Goal: Transaction & Acquisition: Purchase product/service

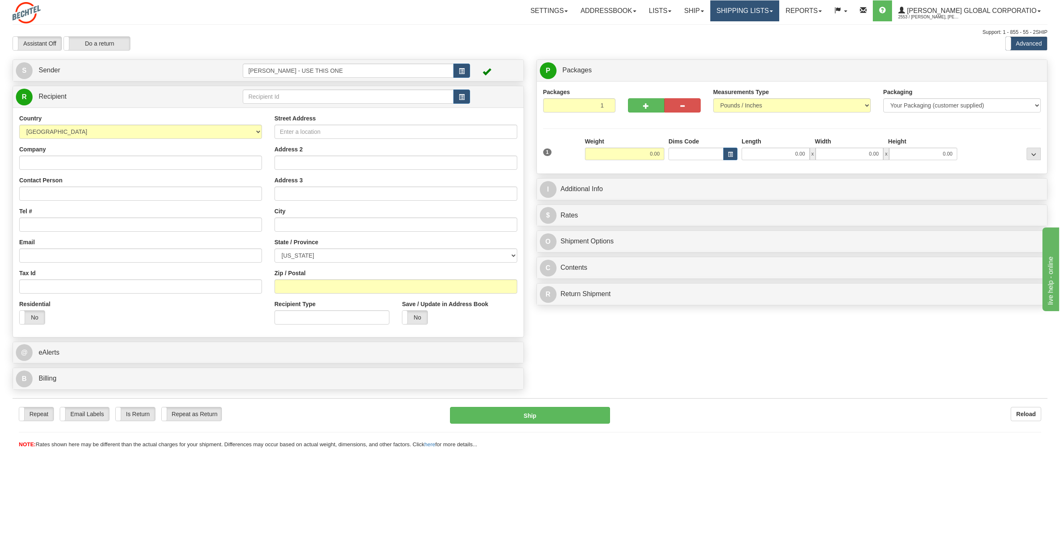
click at [779, 12] on link "Shipping lists" at bounding box center [744, 10] width 69 height 21
click at [759, 41] on span "Search Shipment History" at bounding box center [738, 40] width 65 height 7
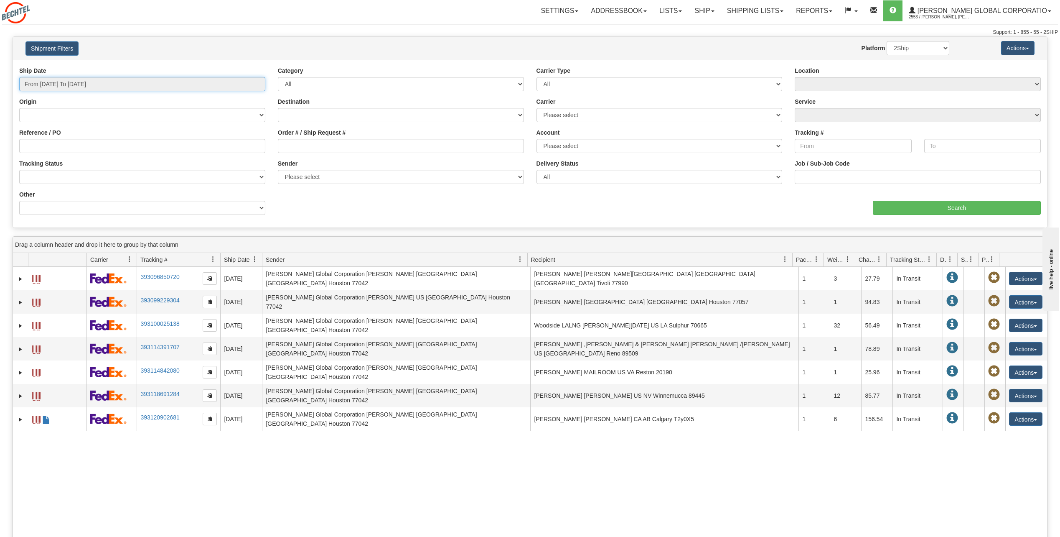
click at [159, 85] on input "From 09/11/2025 To 09/12/2025" at bounding box center [142, 84] width 246 height 14
type input "09/11/2025"
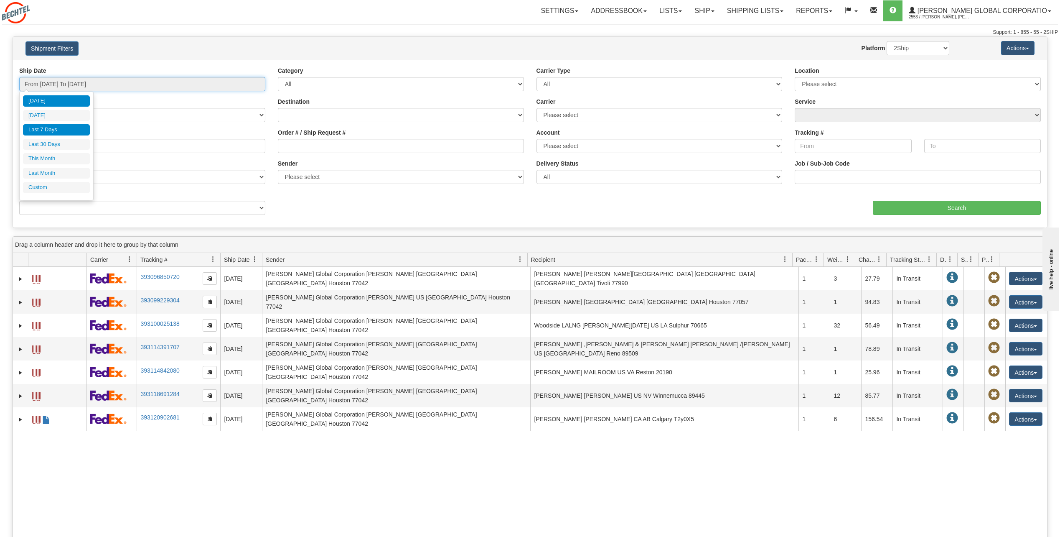
type input "[DATE]"
type input "09/01/2025"
type input "09/30/2025"
type input "[DATE]"
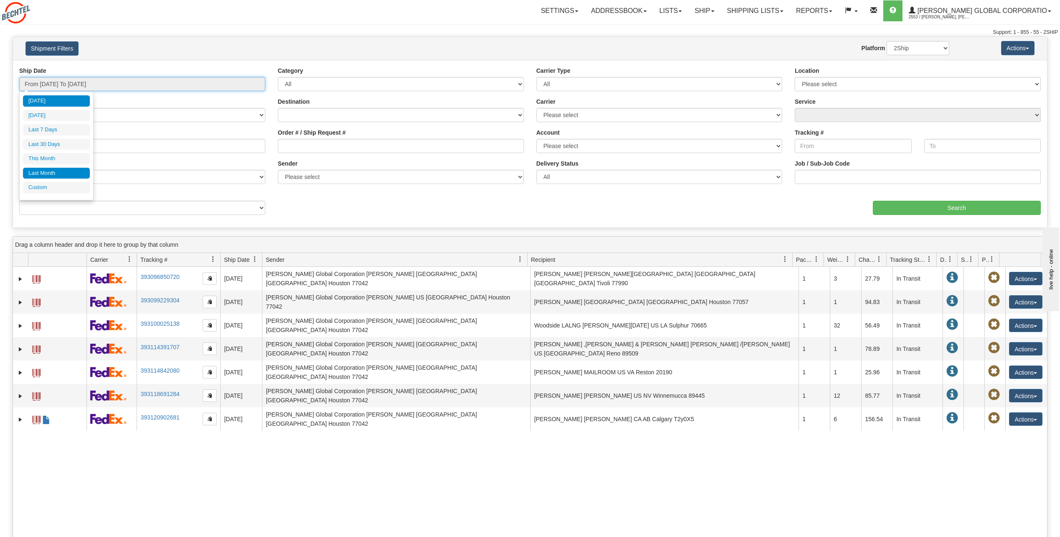
type input "[DATE]"
type input "08/01/2025"
type input "08/31/2025"
type input "[DATE]"
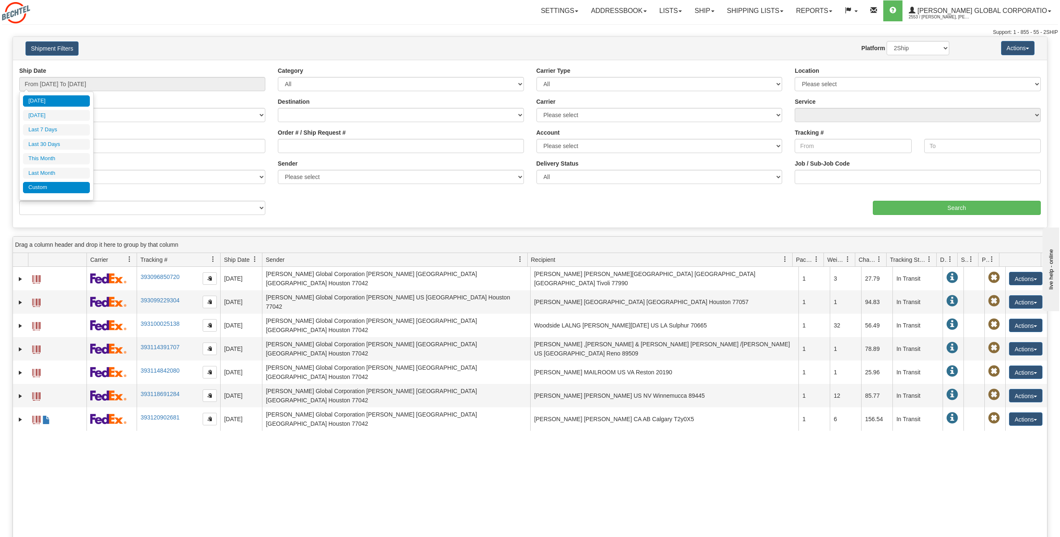
click at [35, 190] on li "Custom" at bounding box center [56, 187] width 67 height 11
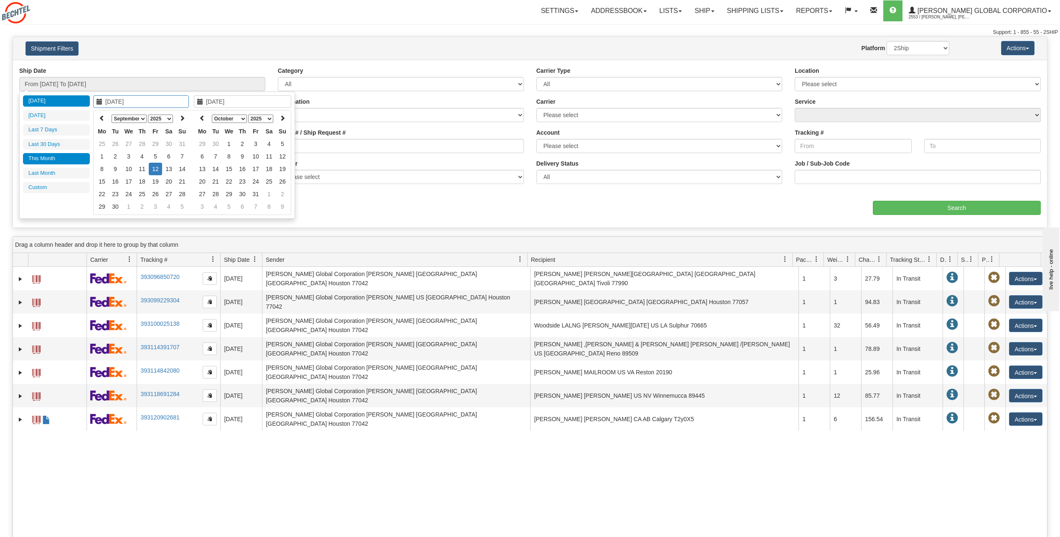
type input "08/01/2025"
type input "08/31/2025"
type input "09/01/2025"
type input "09/30/2025"
type input "[DATE]"
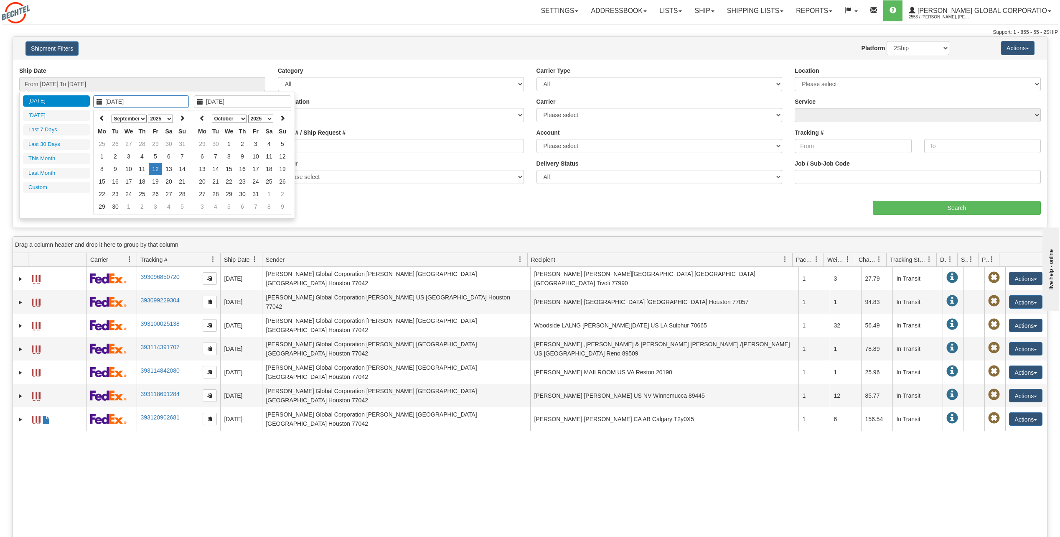
type input "[DATE]"
type input "09/11/2025"
type input "[DATE]"
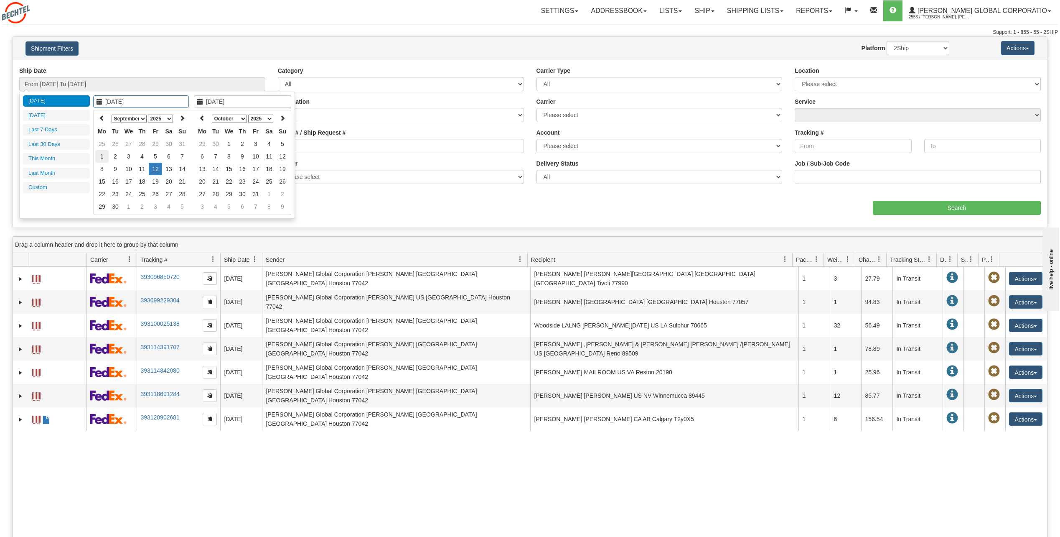
type input "09/01/2025"
click at [104, 158] on td "1" at bounding box center [101, 156] width 13 height 13
type input "[DATE]"
click at [156, 170] on td "12" at bounding box center [155, 169] width 13 height 13
type input "From 09/01/2025 To 09/12/2025"
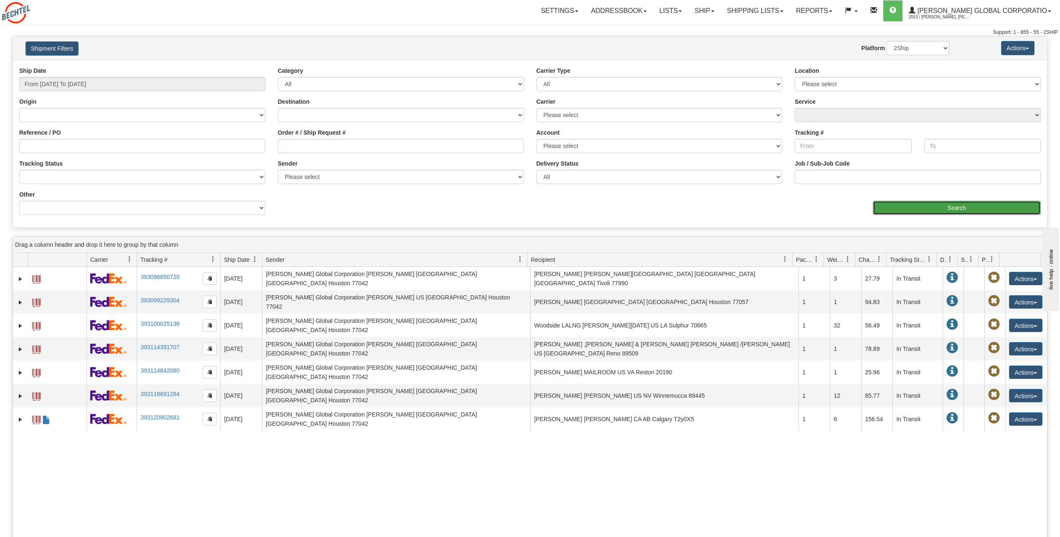
click at [961, 208] on input "Search" at bounding box center [957, 208] width 168 height 14
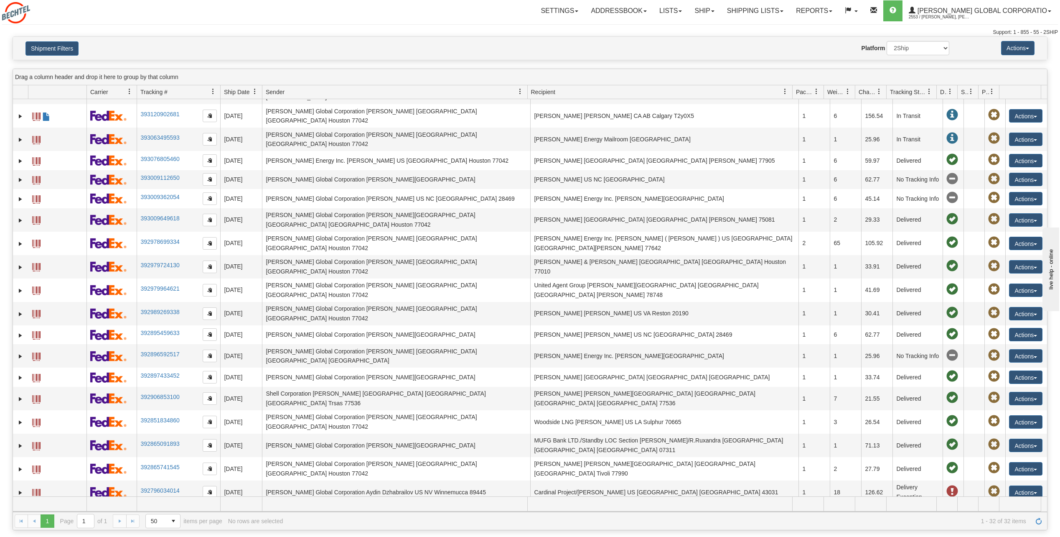
scroll to position [133, 0]
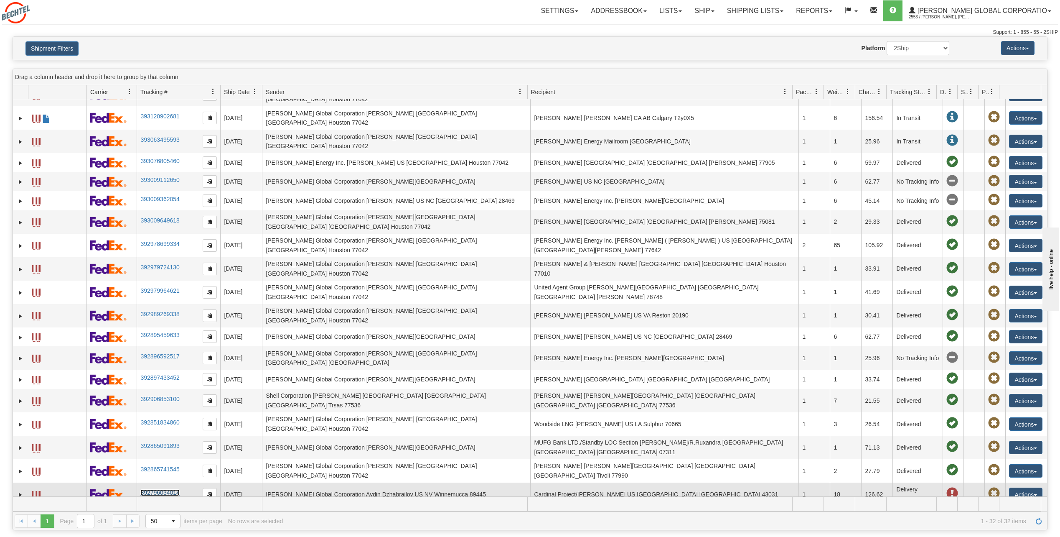
click at [173, 489] on link "392796034014" at bounding box center [159, 492] width 39 height 7
click at [1034, 494] on span "button" at bounding box center [1035, 495] width 3 height 2
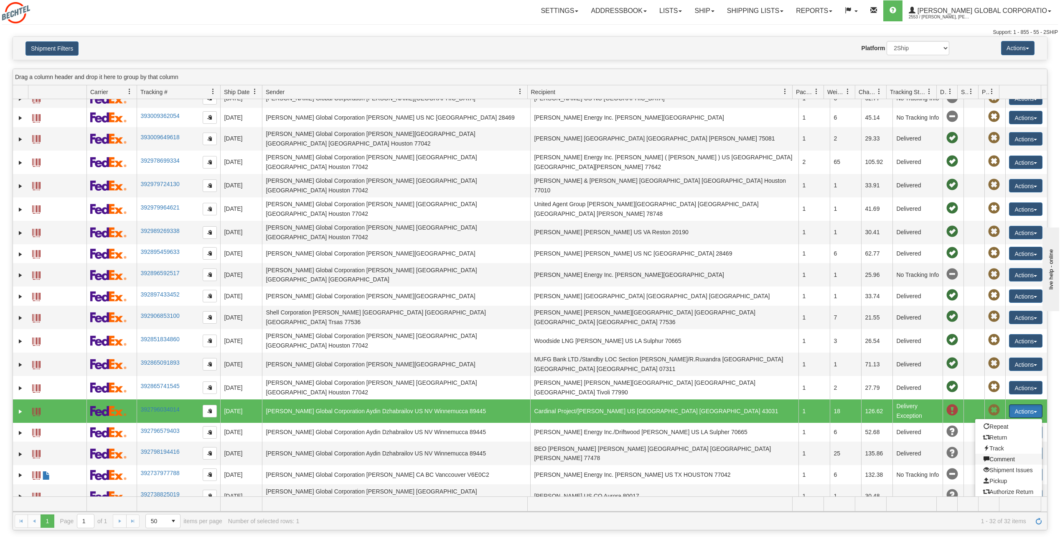
scroll to position [217, 0]
click at [163, 405] on link "392796034014" at bounding box center [159, 408] width 39 height 7
click at [1034, 410] on span "button" at bounding box center [1035, 411] width 3 height 2
click at [995, 420] on link "Repeat" at bounding box center [1008, 425] width 67 height 11
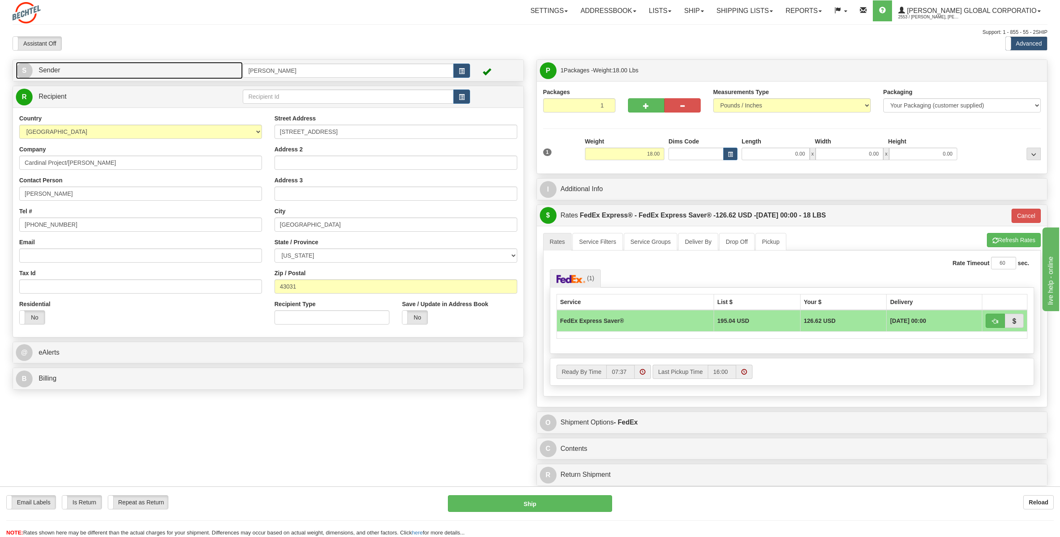
click at [20, 68] on span "S" at bounding box center [24, 70] width 17 height 17
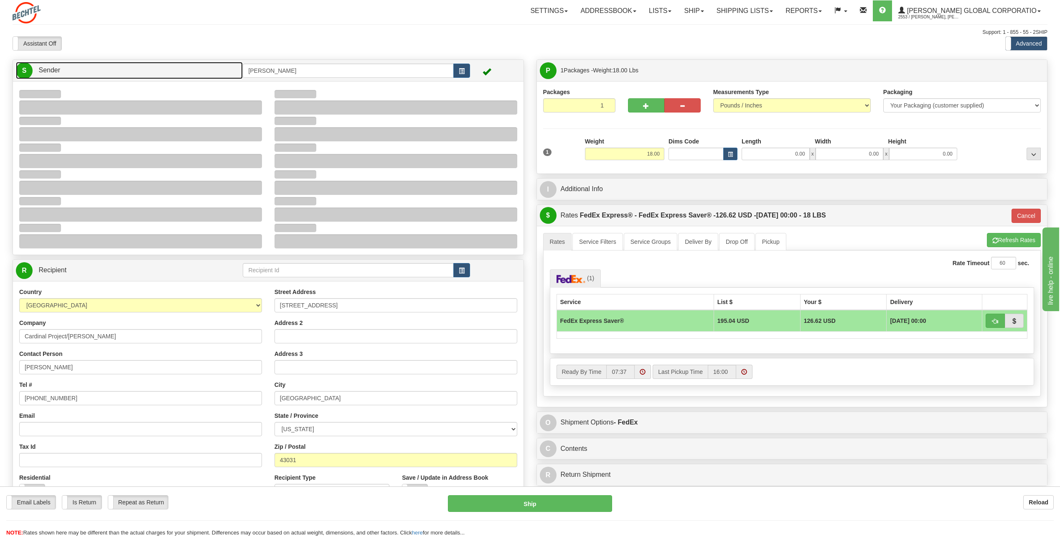
type input "08:51"
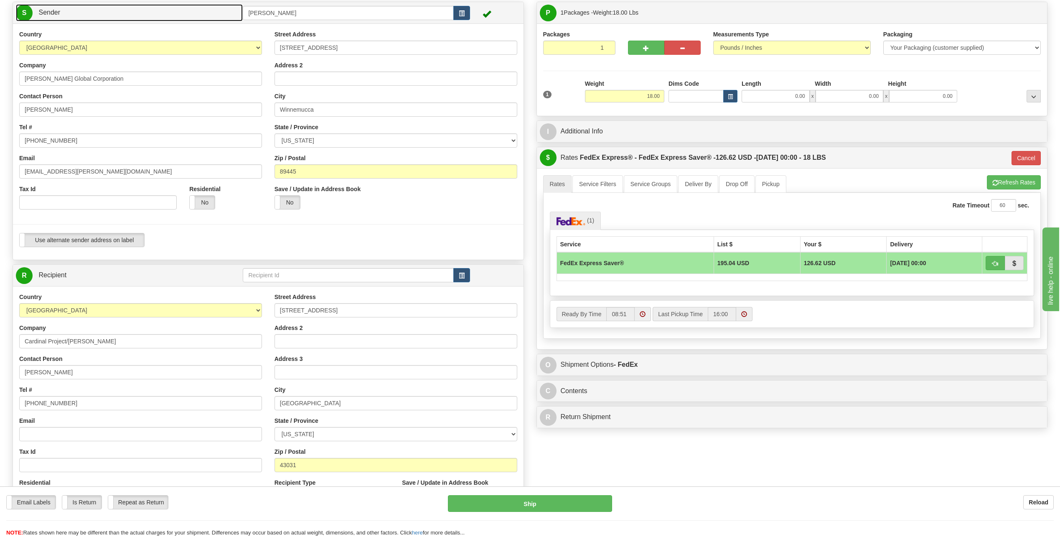
scroll to position [84, 0]
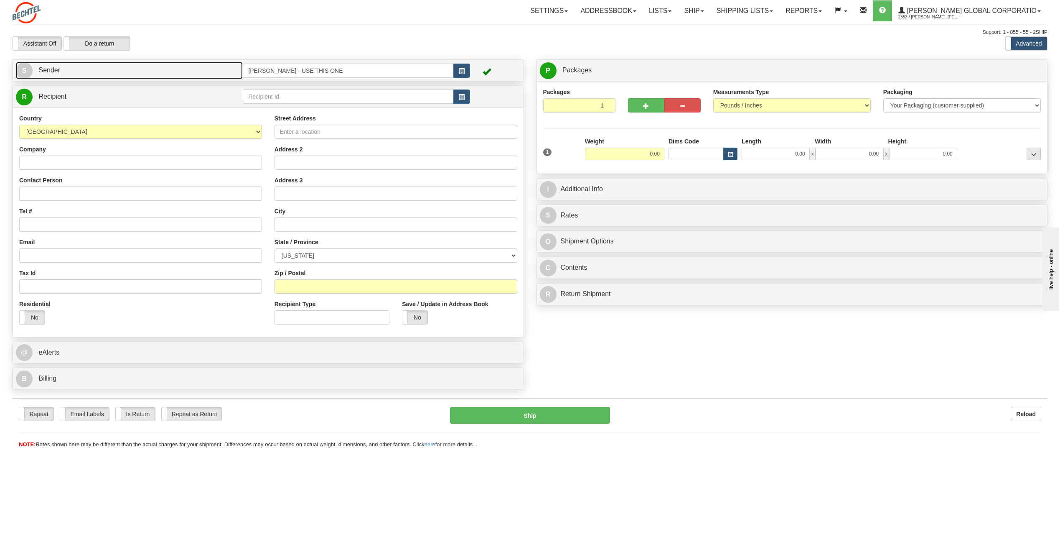
click at [21, 74] on span "S" at bounding box center [24, 70] width 17 height 17
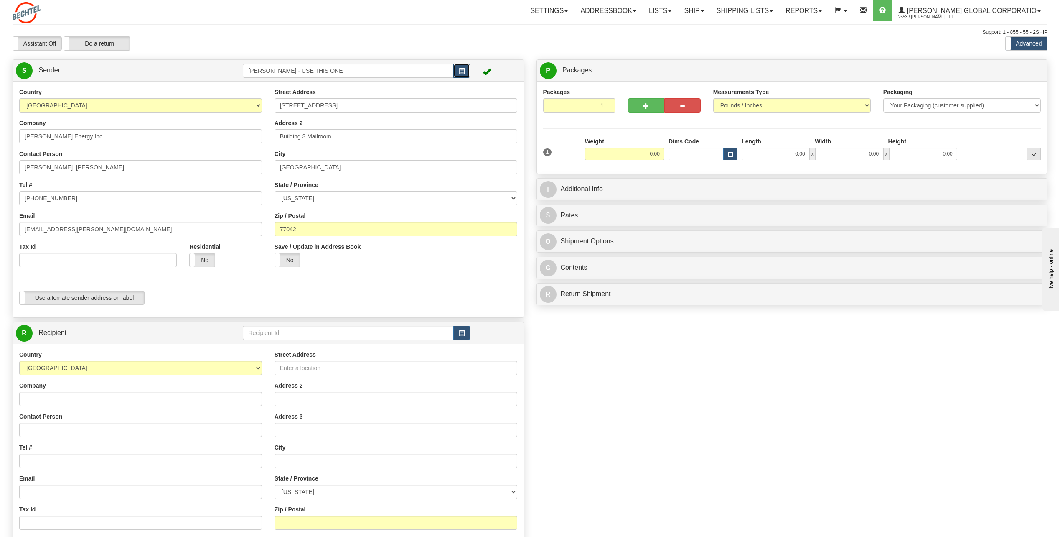
click at [462, 66] on button "button" at bounding box center [461, 71] width 17 height 14
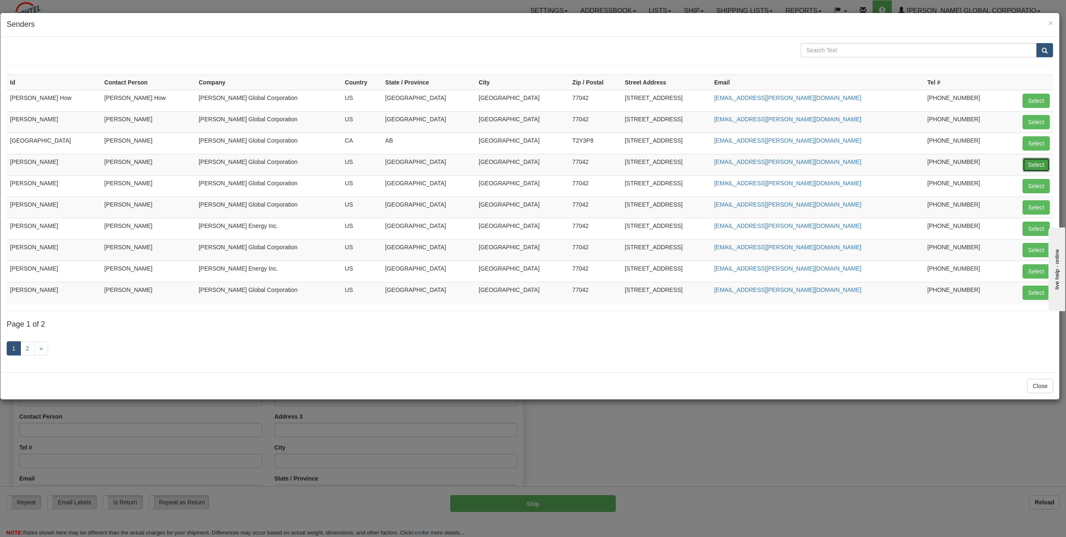
click at [1032, 163] on button "Select" at bounding box center [1036, 165] width 27 height 14
type input "CHARLIE NGUYEN"
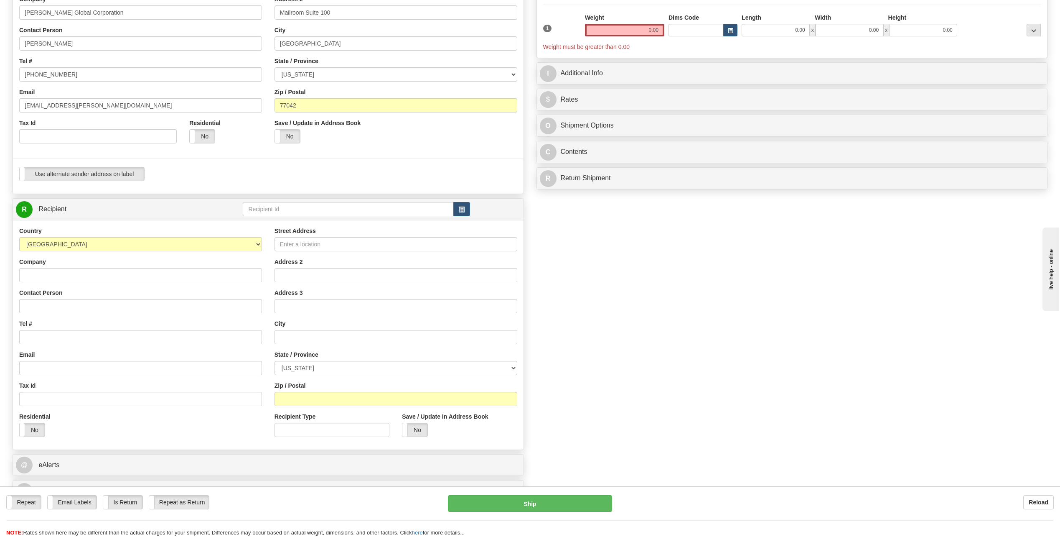
scroll to position [125, 0]
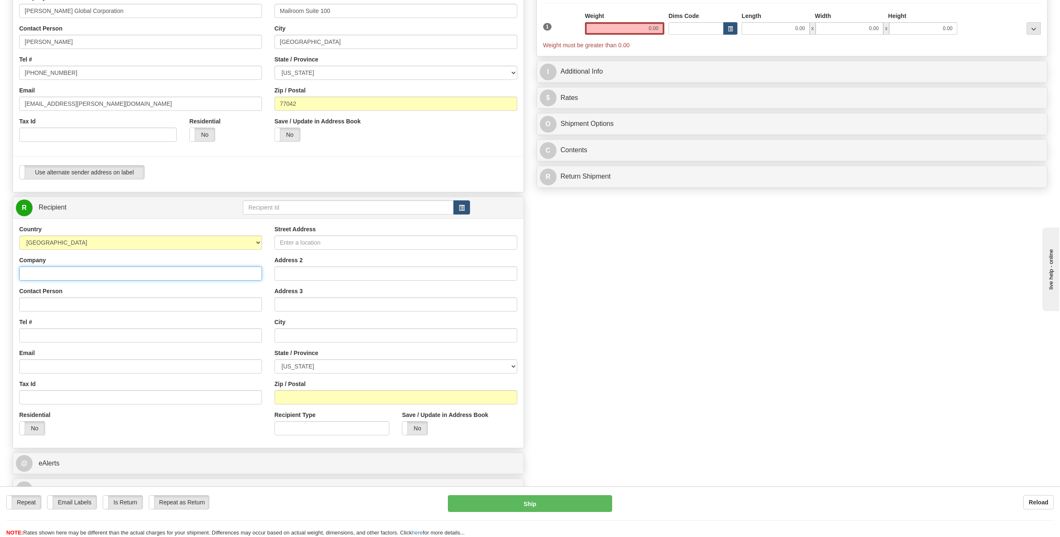
click at [63, 271] on input "Company" at bounding box center [140, 273] width 243 height 14
click button "Delete" at bounding box center [0, 0] width 0 height 0
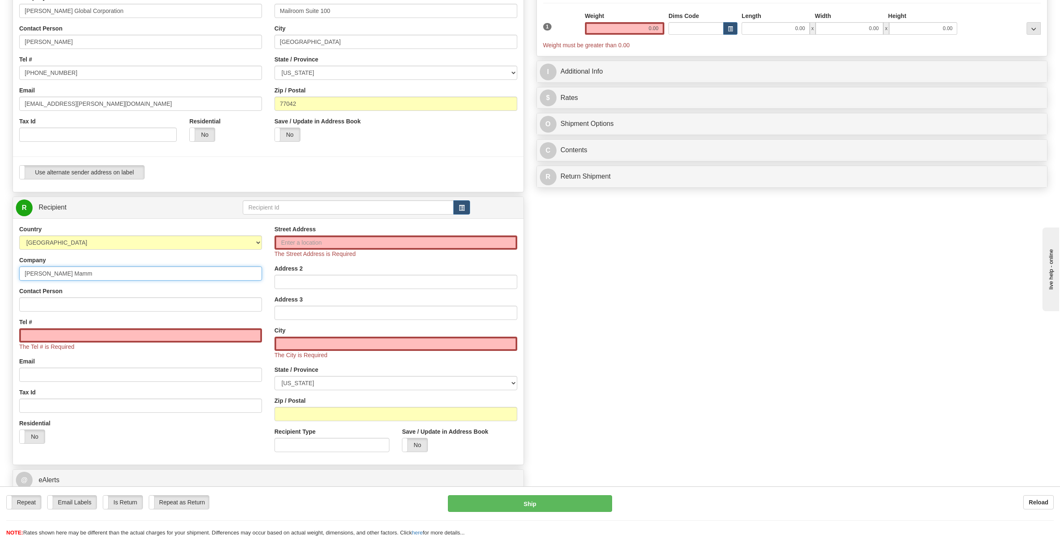
click at [88, 272] on input "Bechtel Mamm" at bounding box center [140, 273] width 243 height 14
type input "Bechtel Mammoth Solar Project"
type input "Sjonneke Jones"
type input "4618 West 200 North"
type input "Winamac"
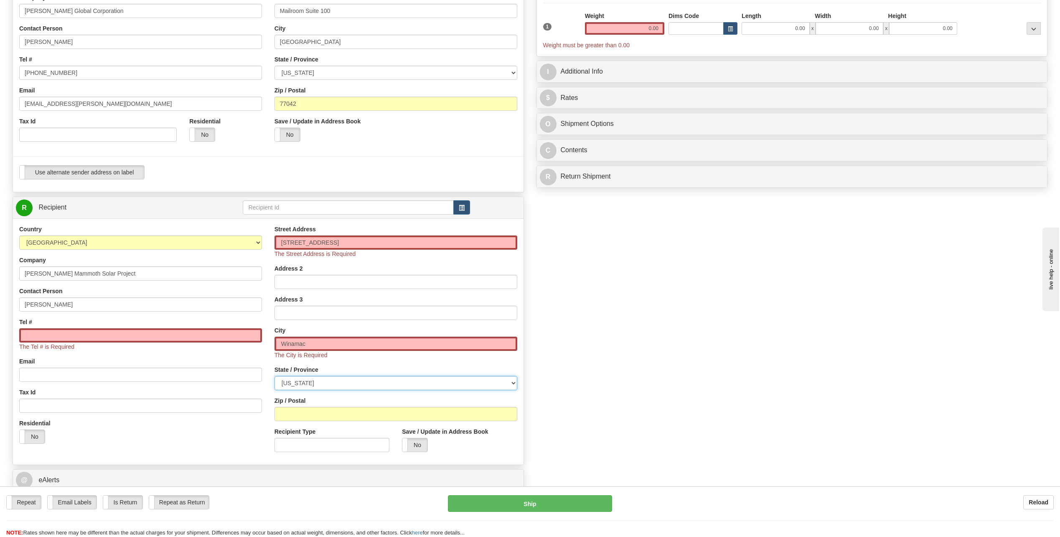
select select "IN"
type input "46996"
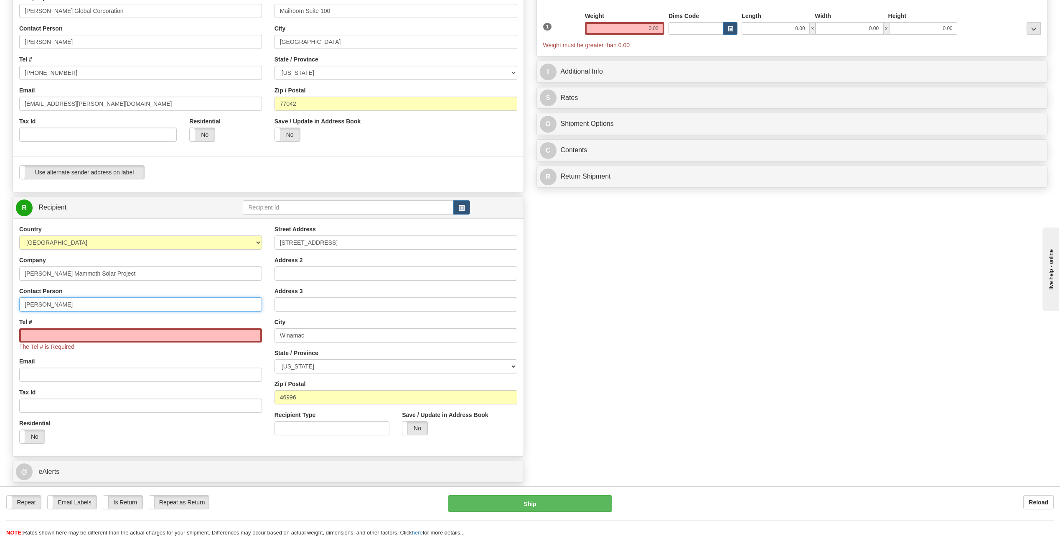
click at [78, 303] on input "Sjonneke Jones" at bounding box center [140, 304] width 243 height 14
type input "S"
type input "Lacie Campbell"
click at [48, 336] on input "Tel #" at bounding box center [140, 335] width 243 height 14
type input "713 235-1672"
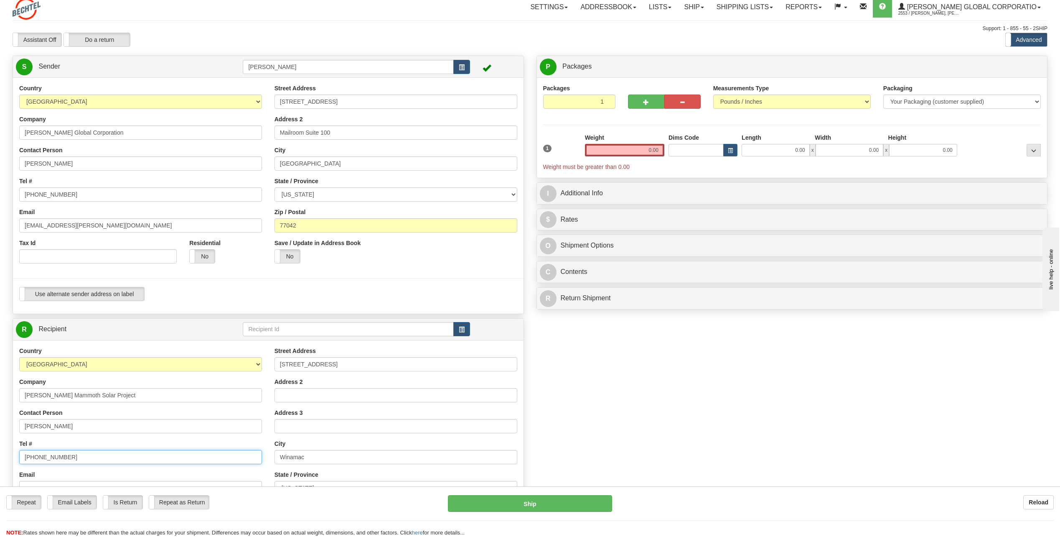
scroll to position [0, 0]
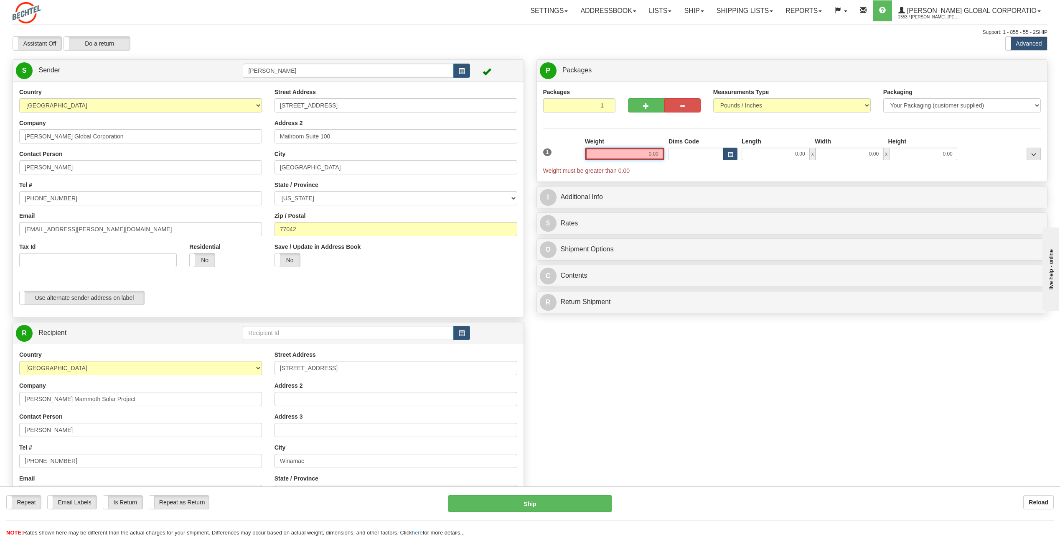
drag, startPoint x: 644, startPoint y: 150, endPoint x: 725, endPoint y: 155, distance: 80.4
click at [725, 155] on div "1 Weight 0.00 Dims Code 0.00" at bounding box center [792, 156] width 502 height 38
type input "2.00"
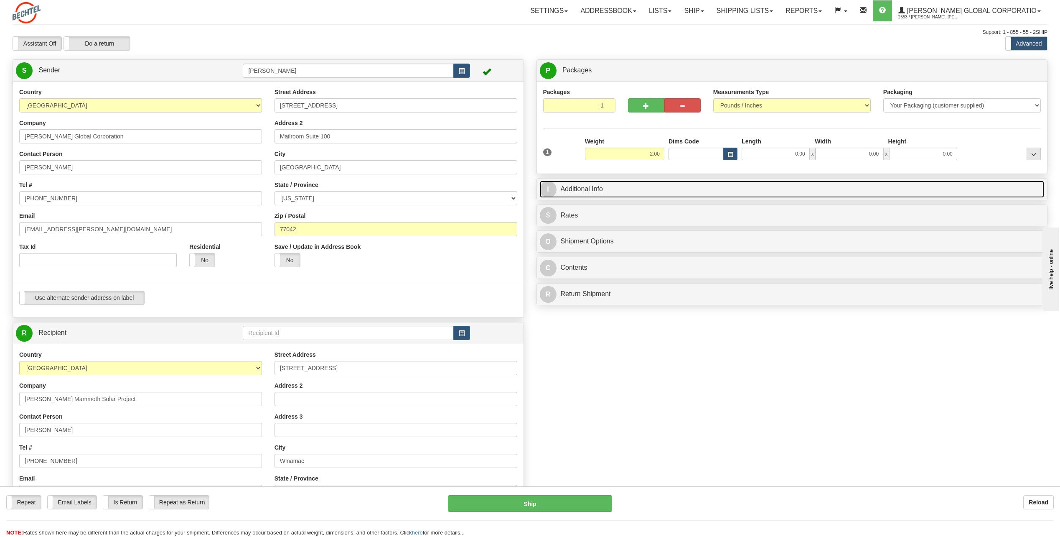
click at [552, 189] on span "I" at bounding box center [548, 189] width 17 height 17
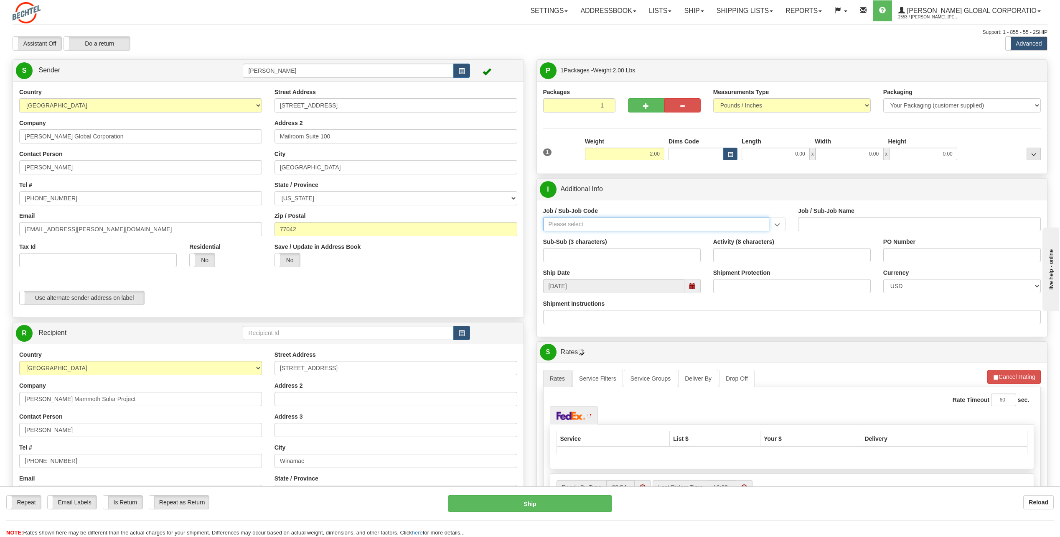
click at [578, 221] on input "Job / Sub-Job Code" at bounding box center [656, 224] width 226 height 14
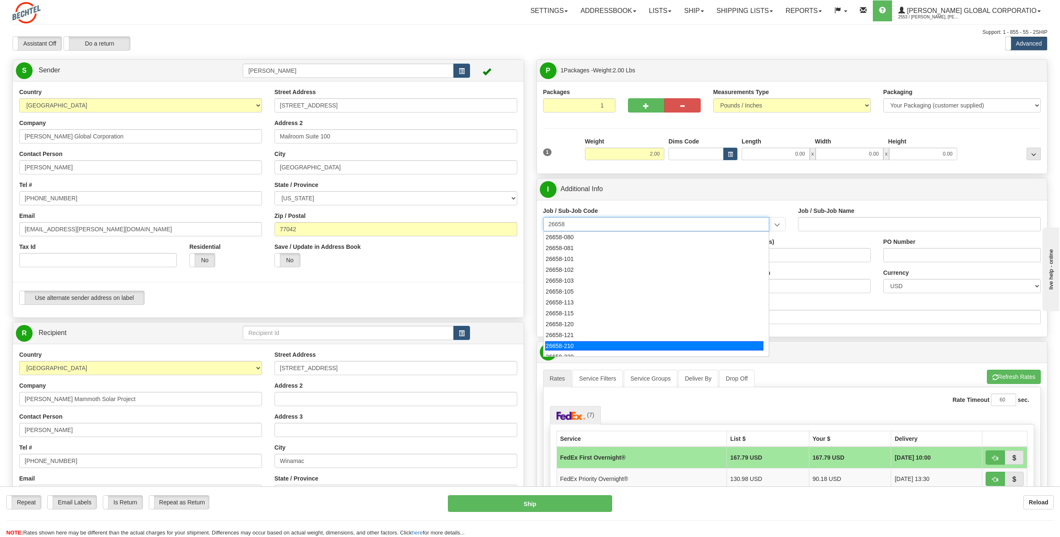
click at [567, 341] on div "26658-210" at bounding box center [654, 345] width 218 height 9
type input "26658-210"
type input "MAMMOTH CENTRAL I SOLAR PROJECT TSA - FIELD NON-M"
type input "26658-210"
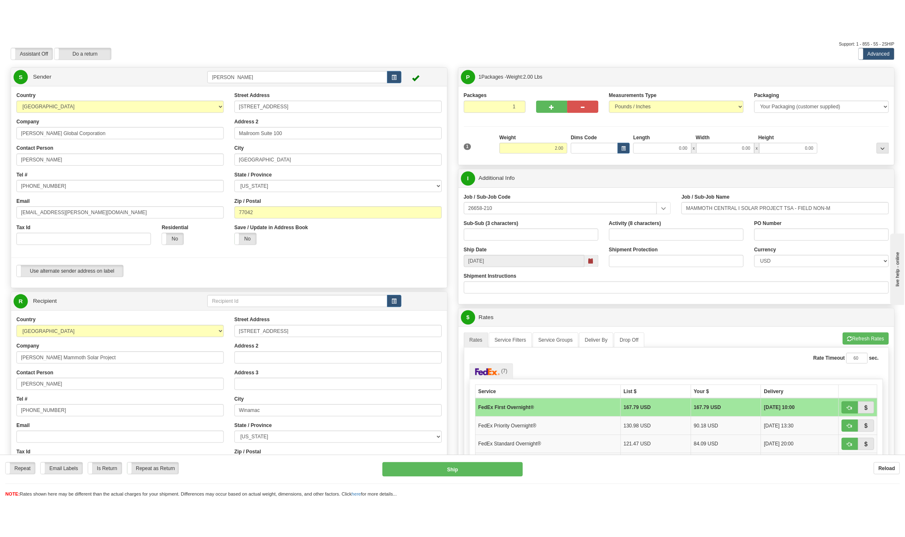
scroll to position [125, 0]
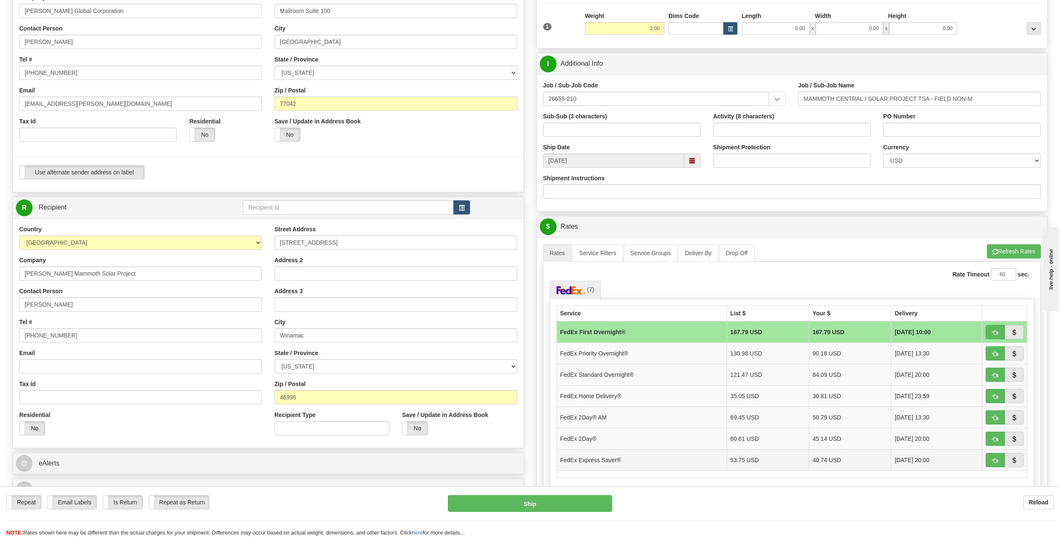
click at [624, 459] on td "FedEx Express Saver®" at bounding box center [642, 459] width 170 height 21
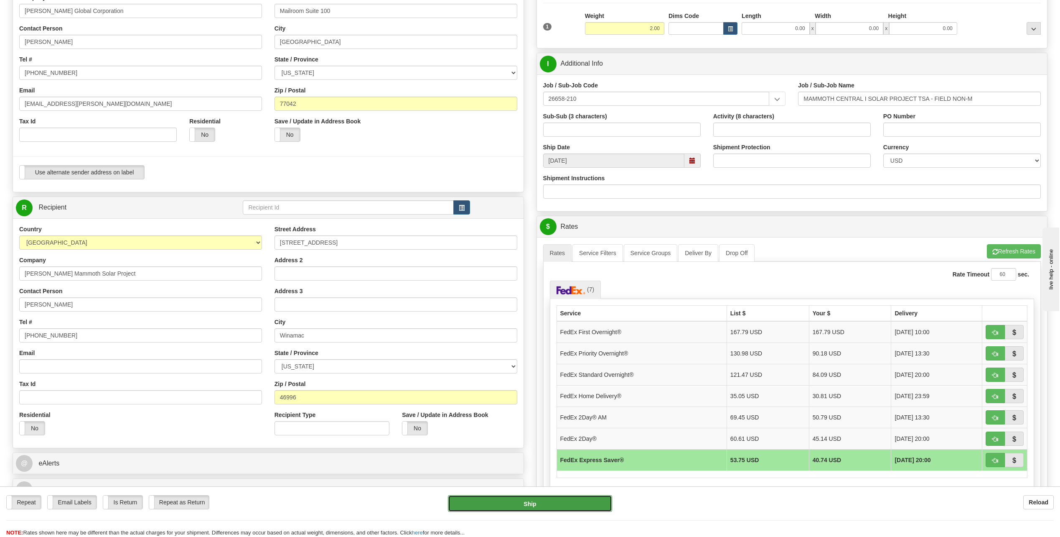
click at [566, 503] on button "Ship" at bounding box center [530, 503] width 164 height 17
type input "20"
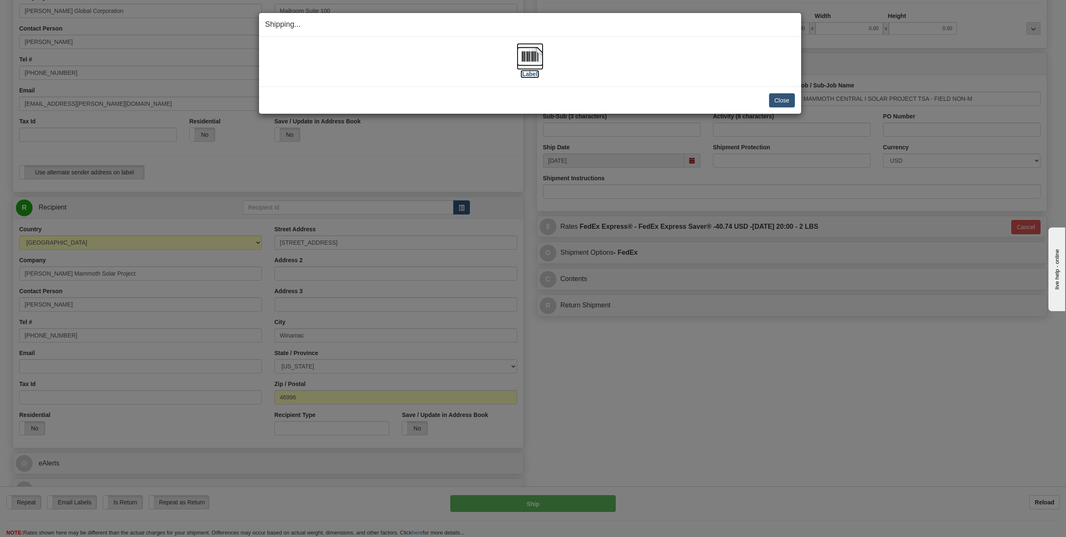
click at [526, 61] on img at bounding box center [530, 56] width 27 height 27
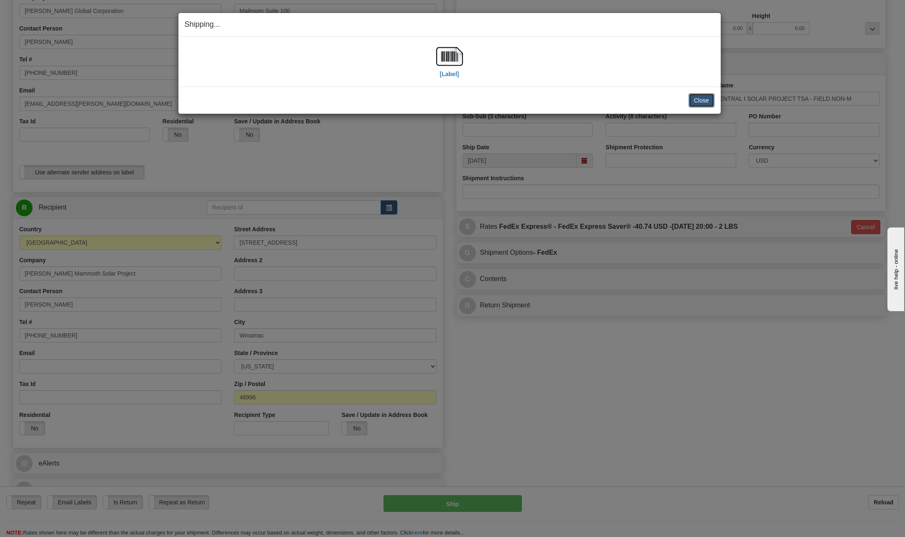
click at [709, 99] on button "Close" at bounding box center [702, 100] width 26 height 14
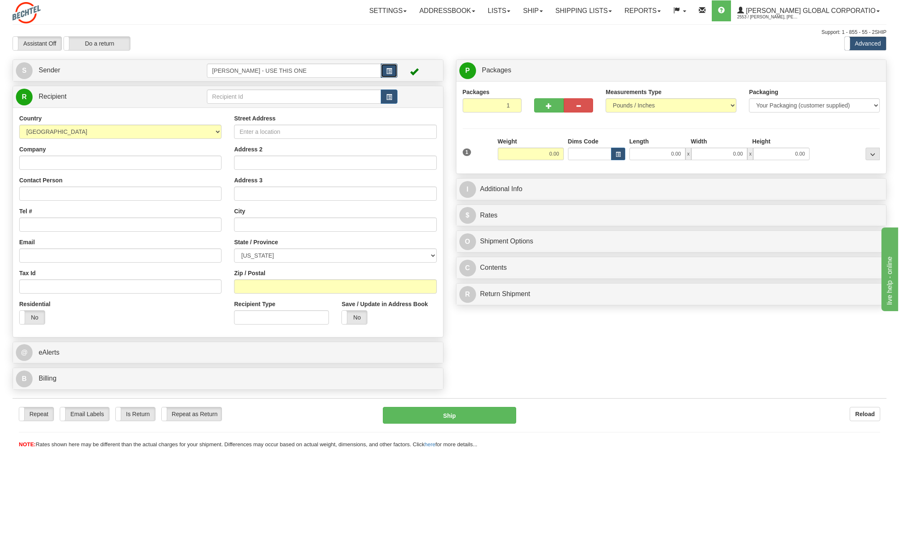
click at [389, 73] on span "button" at bounding box center [389, 71] width 6 height 5
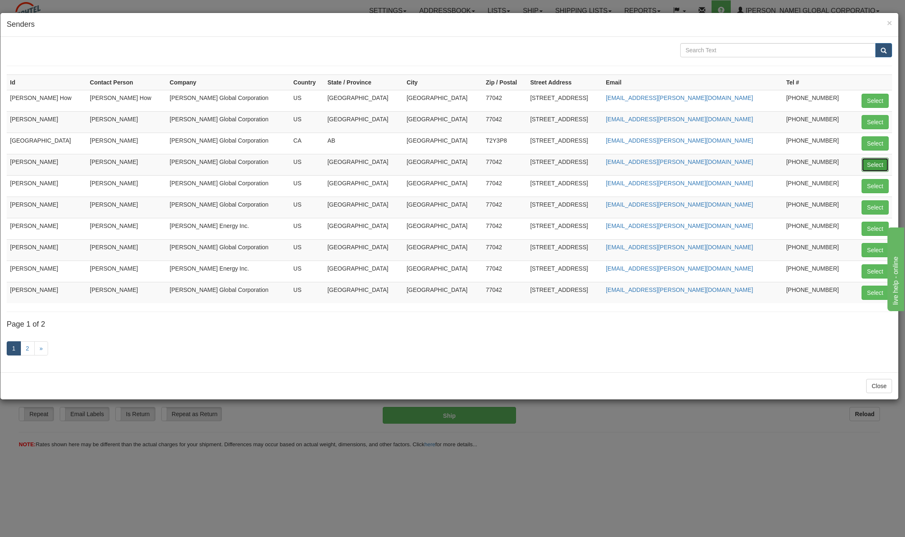
click at [882, 161] on button "Select" at bounding box center [875, 165] width 27 height 14
type input "CHARLIE NGUYEN"
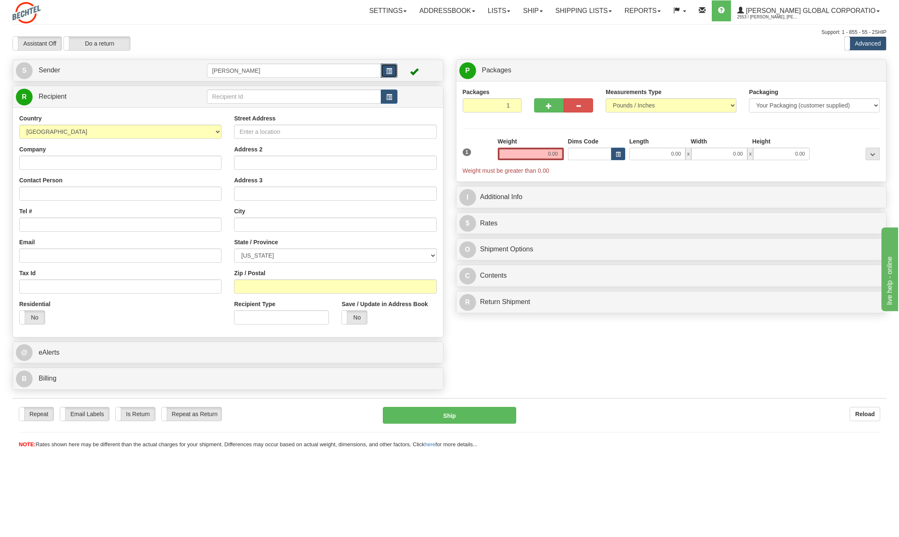
click at [391, 66] on button "button" at bounding box center [389, 71] width 17 height 14
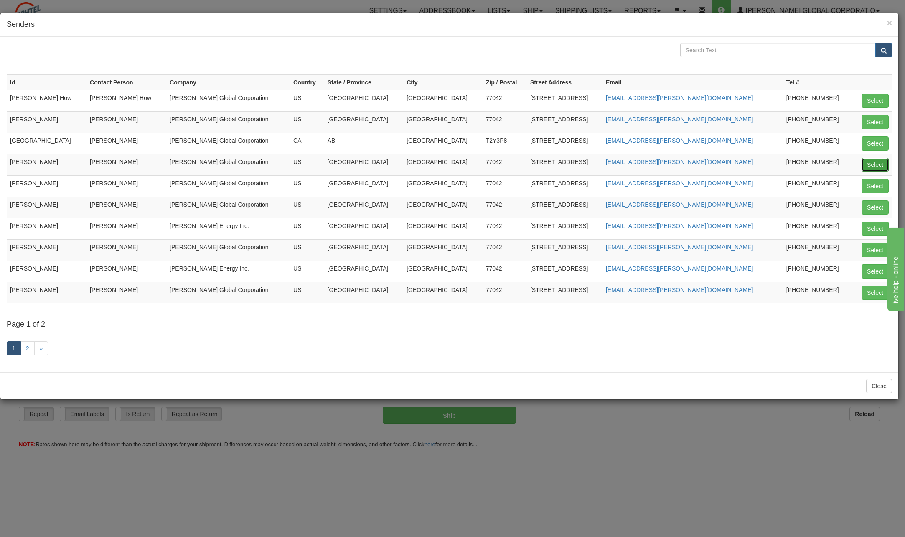
click at [883, 161] on button "Select" at bounding box center [875, 165] width 27 height 14
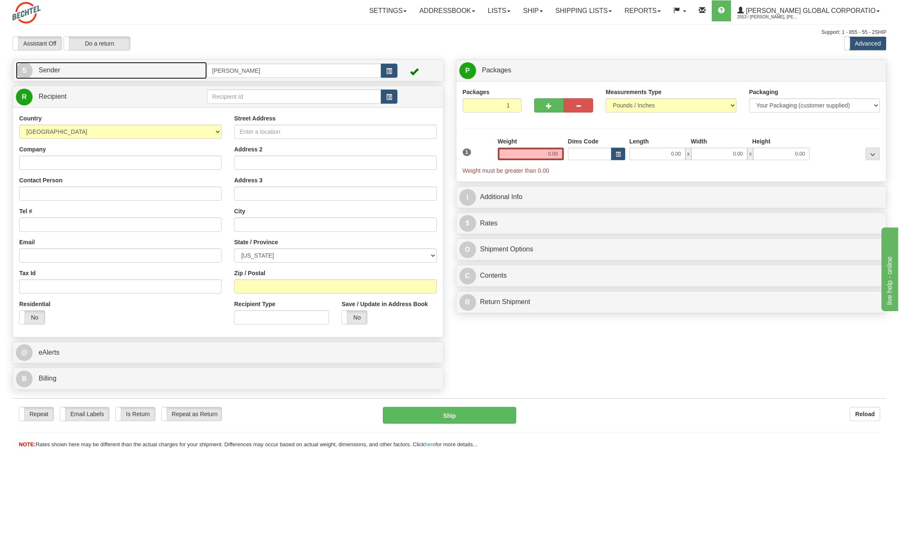
click at [29, 71] on span "S" at bounding box center [24, 70] width 17 height 17
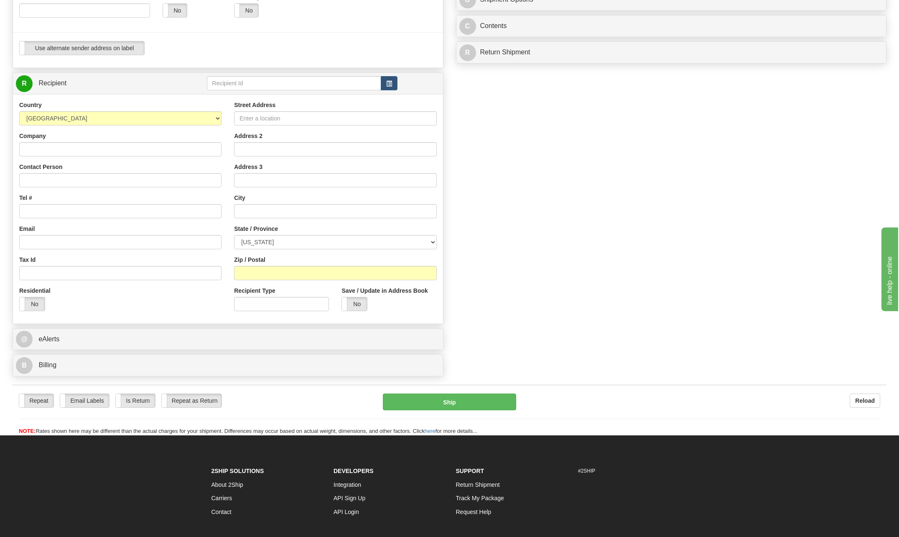
scroll to position [251, 0]
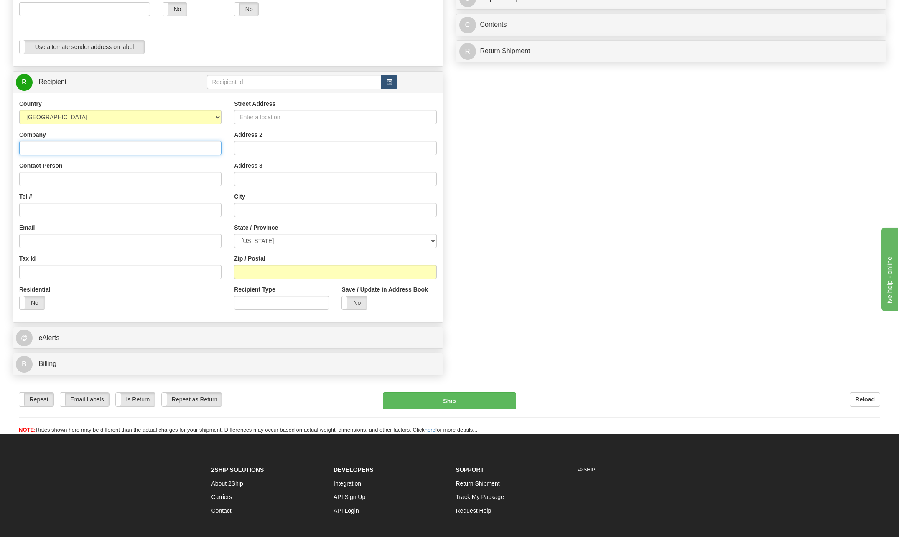
click at [50, 150] on input "Company" at bounding box center [120, 148] width 202 height 14
type input "Bechtel Oriana Solar"
click at [54, 175] on input "Contact Person" at bounding box center [120, 179] width 202 height 14
type input "Aisha Salinas"
click at [183, 191] on div "Country AFGHANISTAN ALAND ISLANDS ALBANIA ALGERIA AMERICAN SAMOA ANDORRA ANGOLA…" at bounding box center [120, 207] width 215 height 216
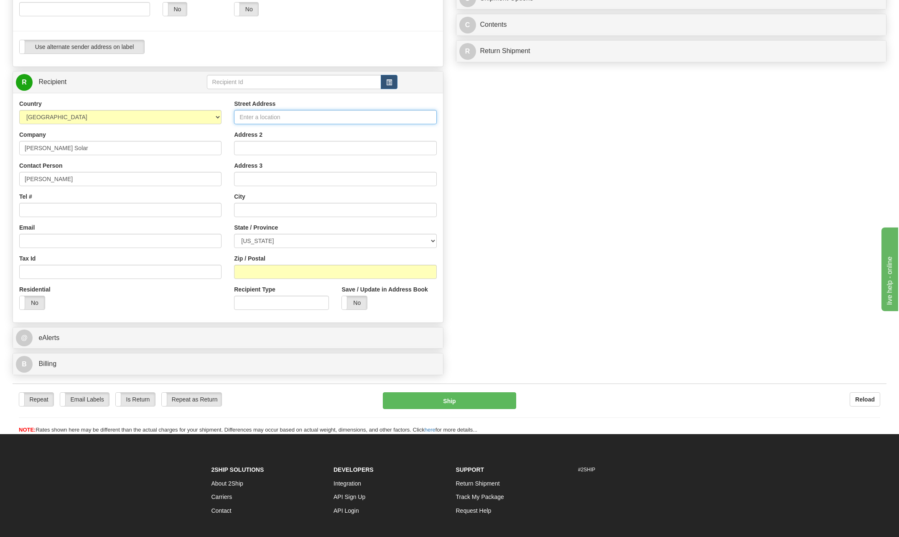
click at [272, 116] on input "Street Address" at bounding box center [335, 117] width 202 height 14
type input "14832 US Highway 77N"
click at [257, 210] on input "text" at bounding box center [335, 210] width 202 height 14
type input "Victoria"
click at [433, 239] on select "ALABAMA ALASKA ARIZONA ARKANSAS Armed Forces America Armed Forces Europe Armed …" at bounding box center [335, 241] width 202 height 14
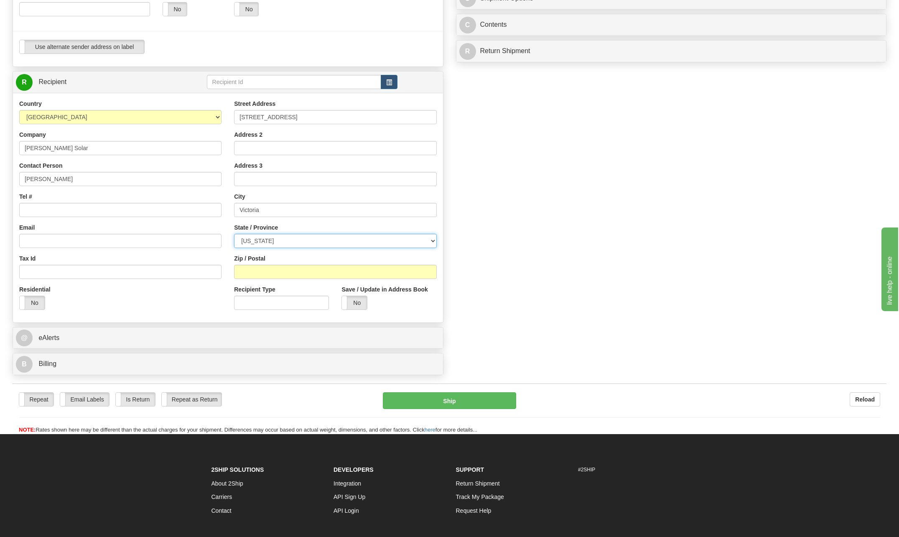
select select "TX"
click at [234, 234] on select "ALABAMA ALASKA ARIZONA ARKANSAS Armed Forces America Armed Forces Europe Armed …" at bounding box center [335, 241] width 202 height 14
click at [265, 272] on input "Zip / Postal" at bounding box center [335, 271] width 202 height 14
type input "2"
type input "77904"
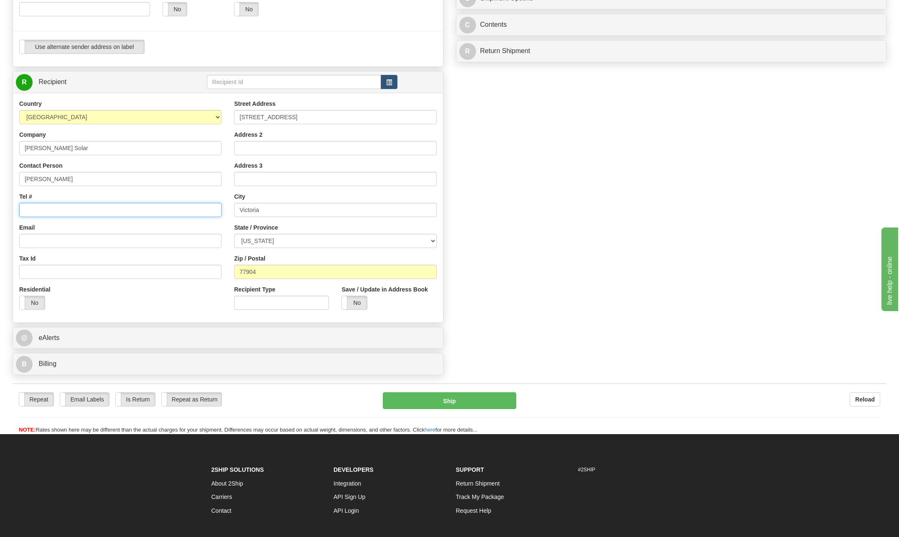
click at [43, 212] on input "Tel #" at bounding box center [120, 210] width 202 height 14
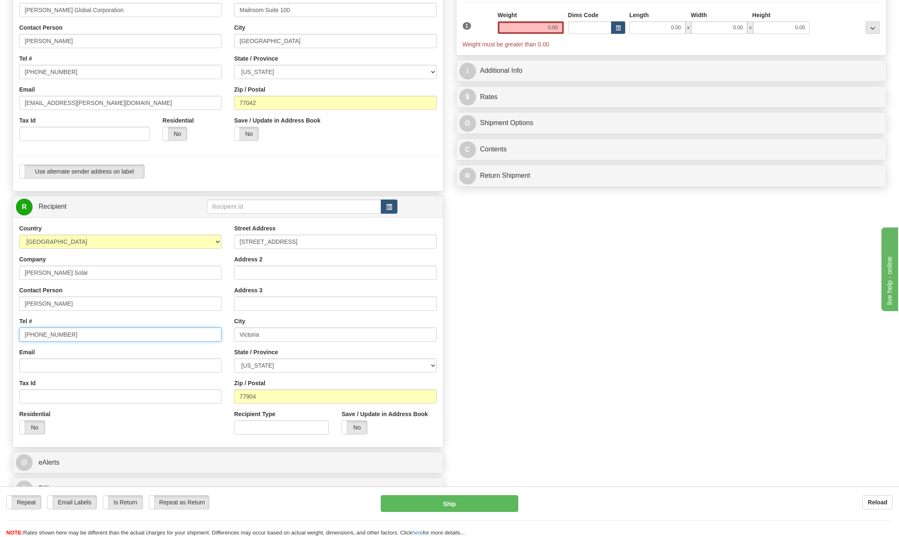
scroll to position [125, 0]
type input "713 235-1672"
drag, startPoint x: 543, startPoint y: 30, endPoint x: 580, endPoint y: 23, distance: 37.7
click at [580, 23] on div "1 Weight 0.00 Dims Code 0.00" at bounding box center [671, 31] width 422 height 38
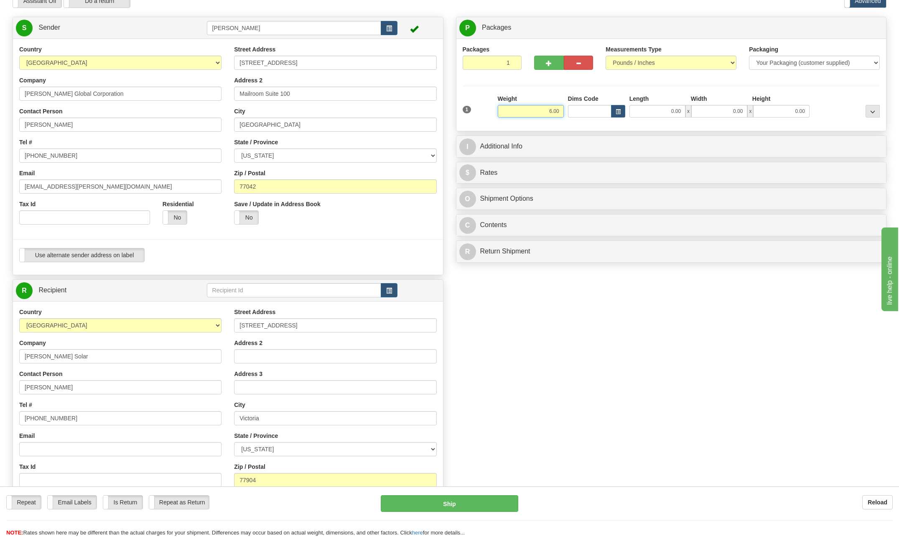
scroll to position [42, 0]
type input "6.00"
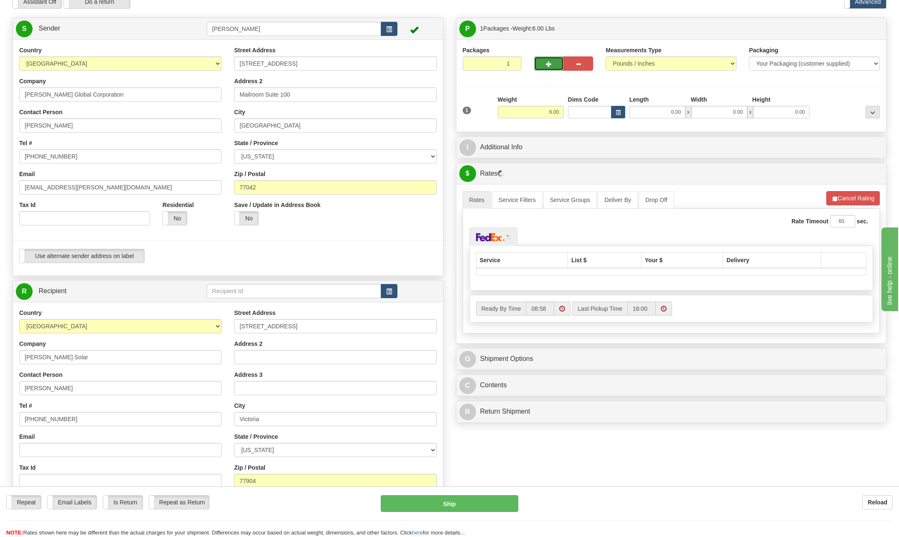
click at [547, 62] on span "button" at bounding box center [549, 63] width 6 height 5
type input "2"
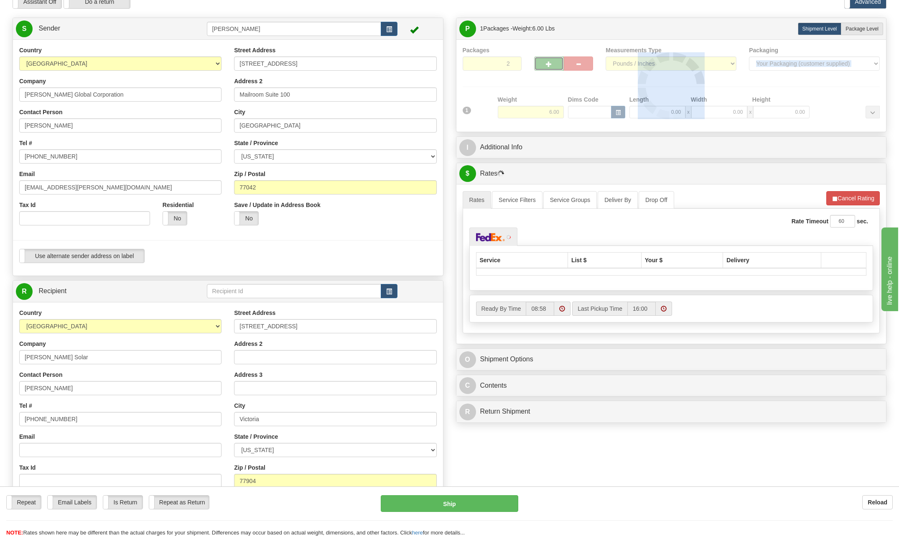
click at [547, 62] on div "Packages 2 1 Measurements Type" at bounding box center [671, 85] width 417 height 79
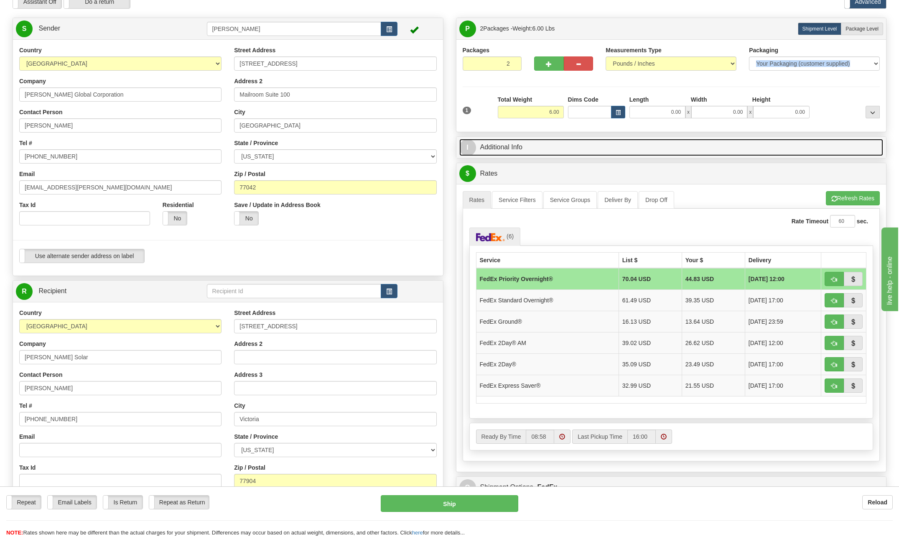
click at [466, 141] on span "I" at bounding box center [467, 147] width 17 height 17
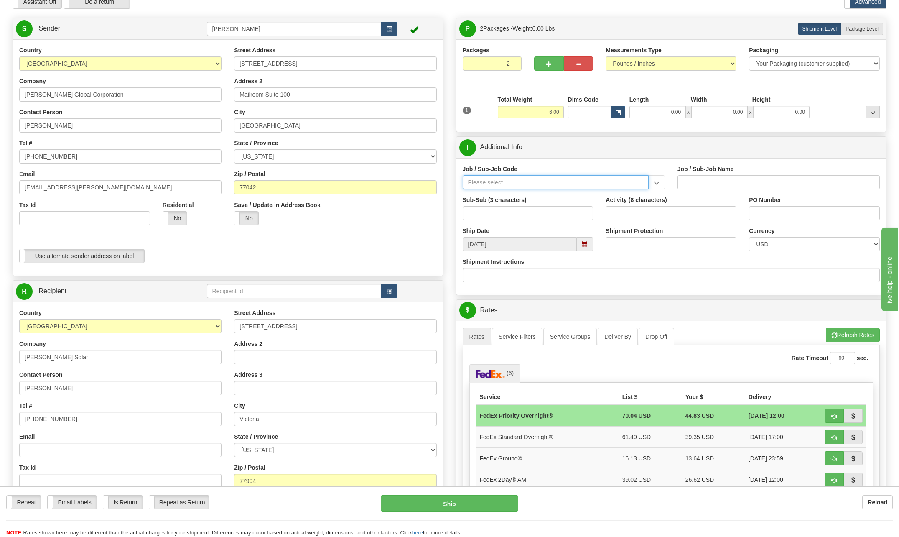
click at [501, 181] on input "Job / Sub-Job Code" at bounding box center [556, 182] width 186 height 14
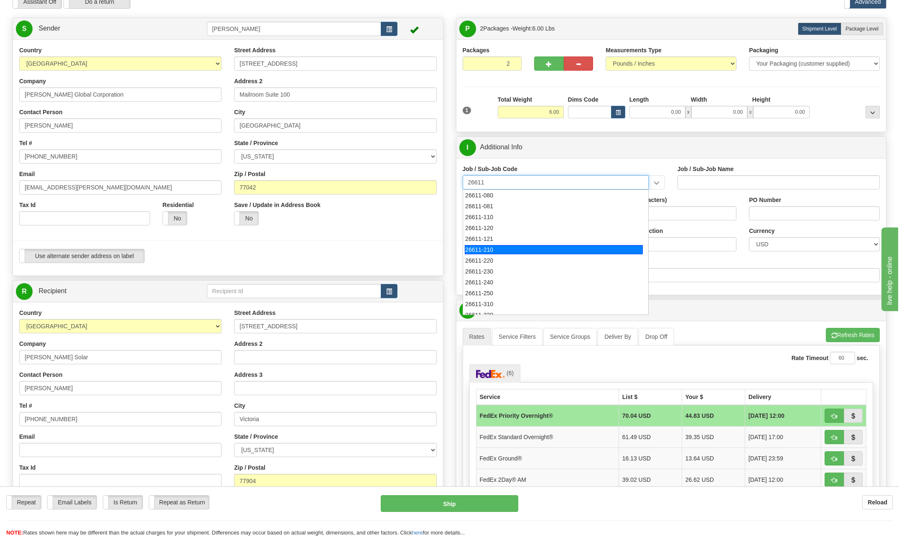
click at [492, 252] on div "26611-210" at bounding box center [554, 249] width 178 height 9
type input "26611-210"
type input "ORIANA SOLAR PROJECT - FIELD NON-MANUAL"
type input "26611-210"
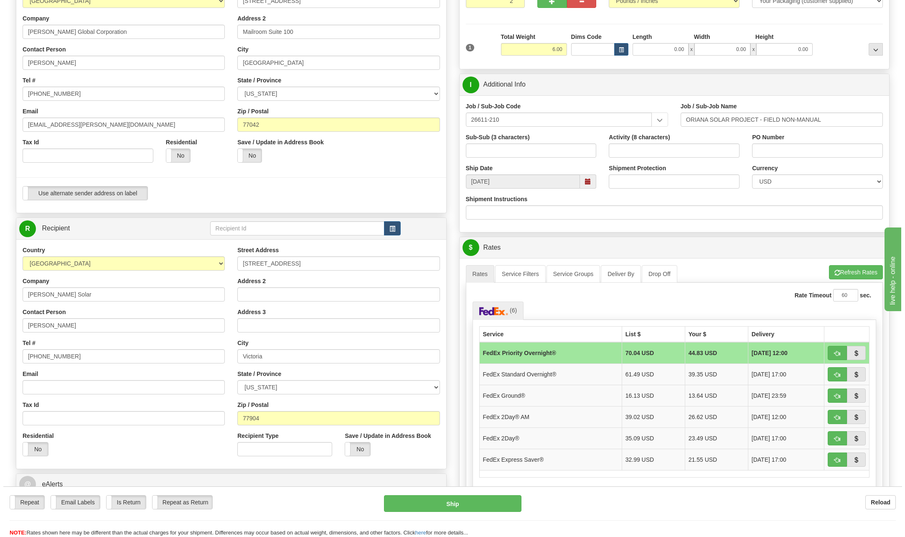
scroll to position [125, 0]
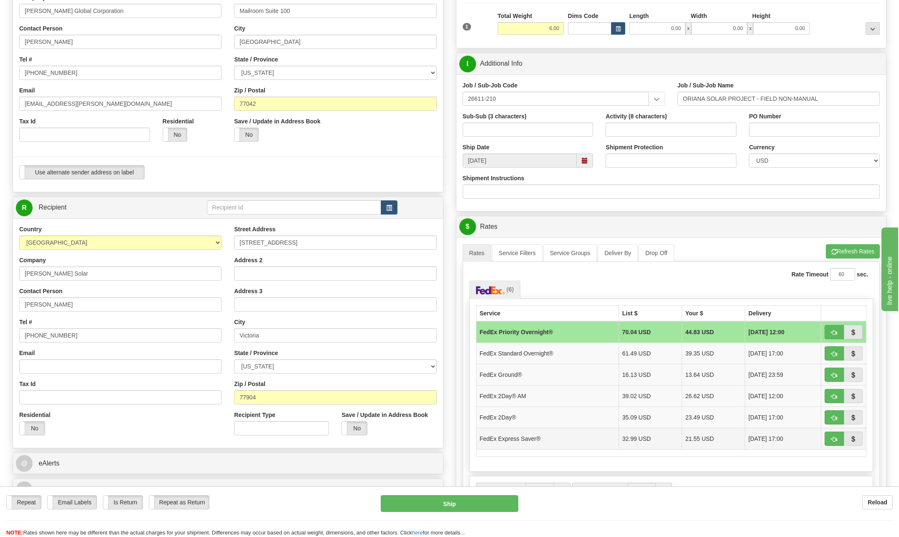
click at [537, 441] on td "FedEx Express Saver®" at bounding box center [547, 437] width 142 height 21
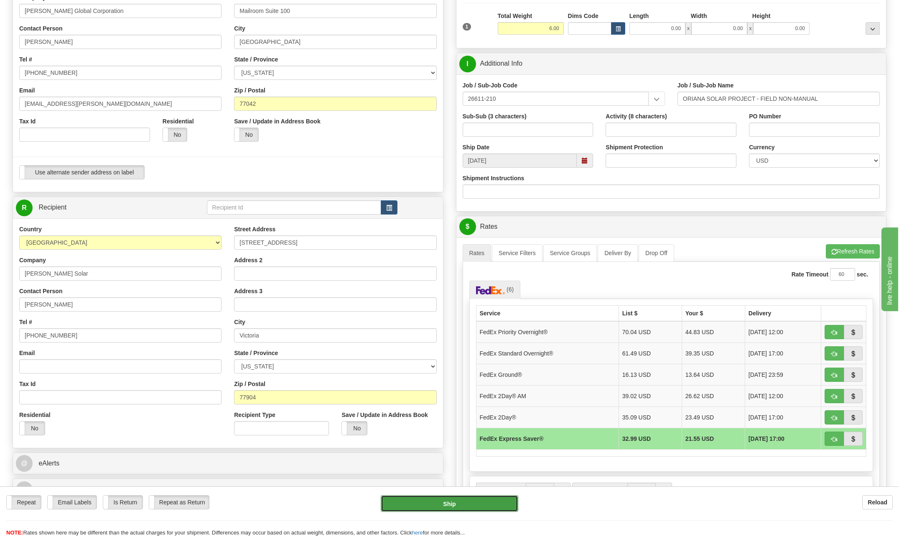
click at [453, 498] on button "Ship" at bounding box center [449, 503] width 137 height 17
type input "20"
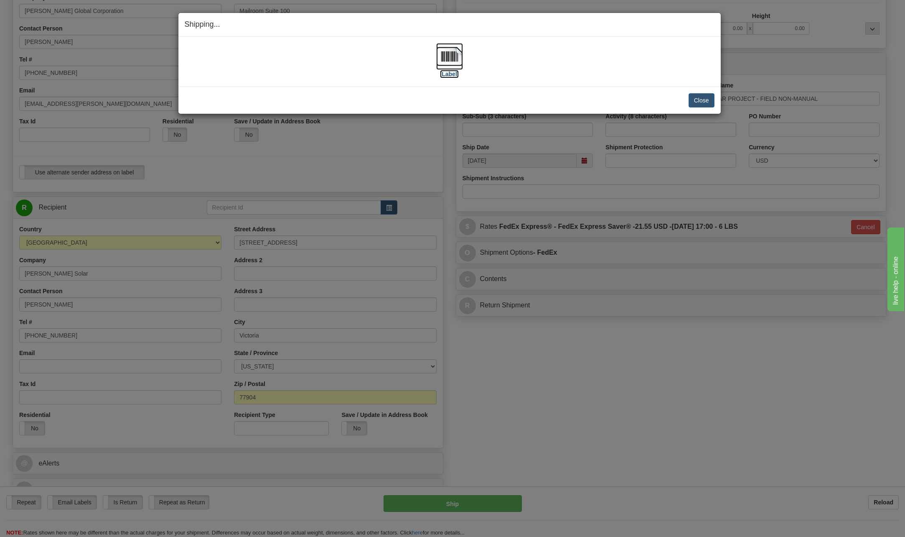
click at [446, 53] on img at bounding box center [449, 56] width 27 height 27
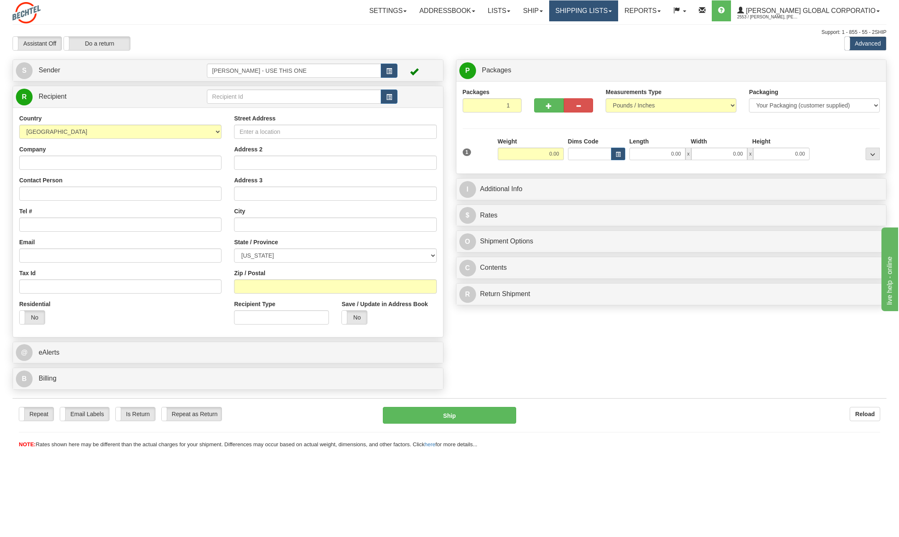
click at [618, 12] on link "Shipping lists" at bounding box center [583, 10] width 69 height 21
click at [593, 28] on span "Current Shipments" at bounding box center [568, 29] width 49 height 7
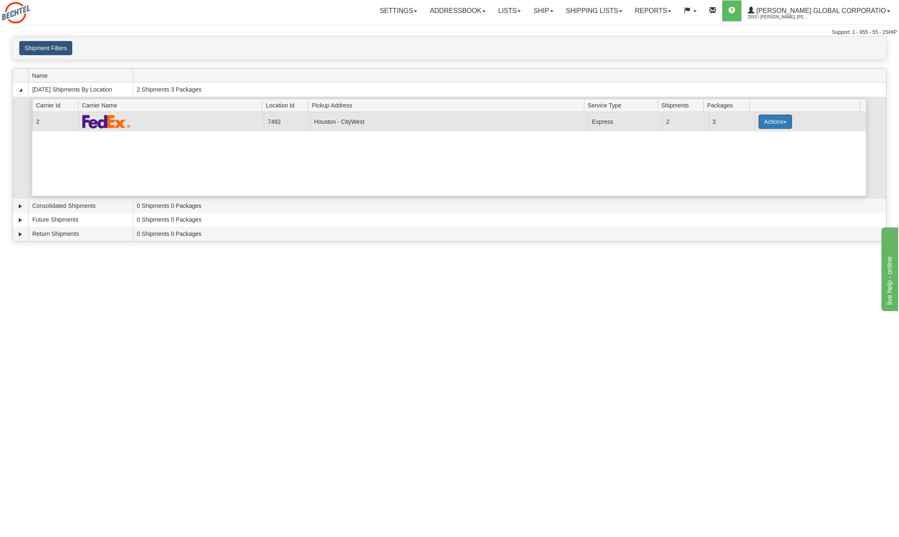
click at [784, 121] on button "Actions" at bounding box center [774, 121] width 33 height 14
click at [747, 138] on span "Details" at bounding box center [744, 137] width 23 height 6
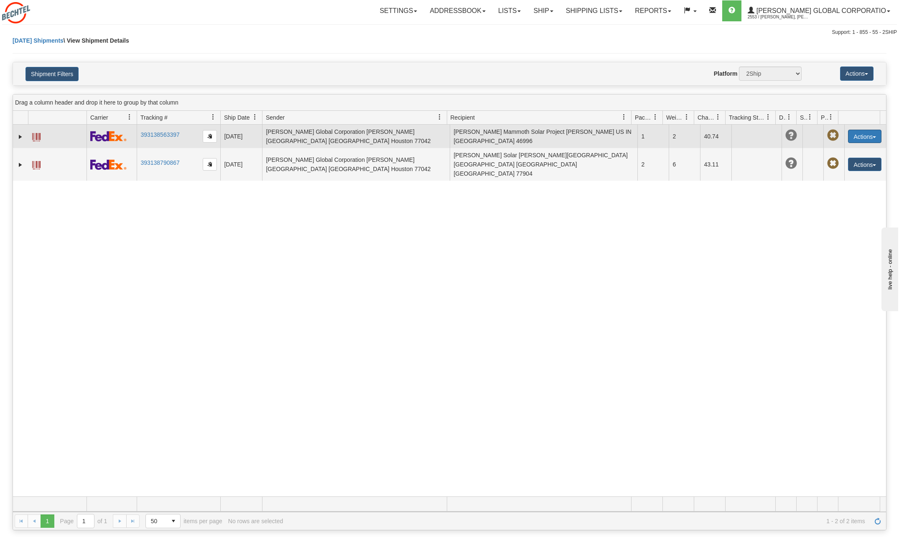
click at [872, 135] on button "Actions" at bounding box center [864, 136] width 33 height 13
click at [825, 151] on link "Edit" at bounding box center [847, 151] width 67 height 11
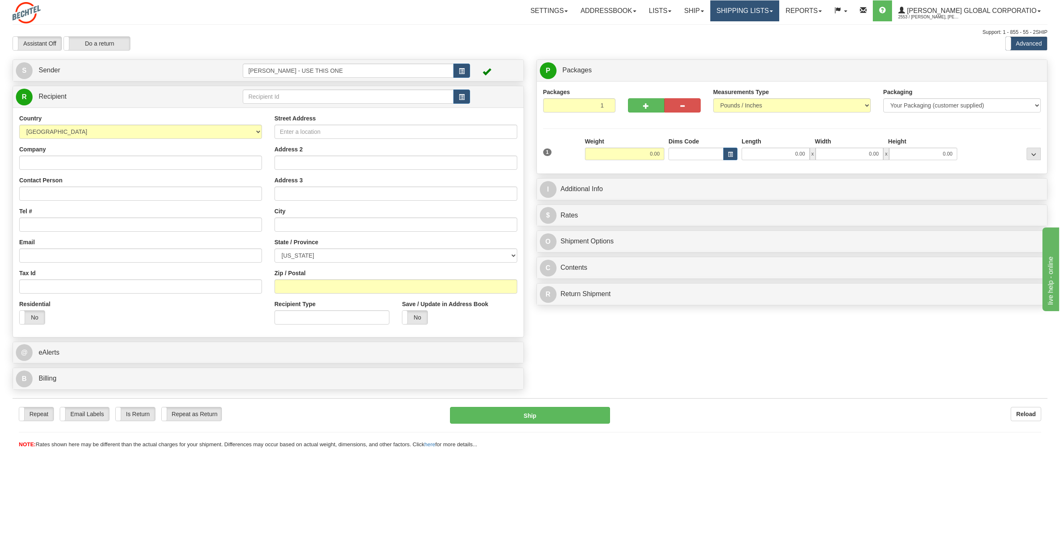
click at [779, 10] on link "Shipping lists" at bounding box center [744, 10] width 69 height 21
click at [755, 30] on span "Current Shipments" at bounding box center [730, 29] width 49 height 7
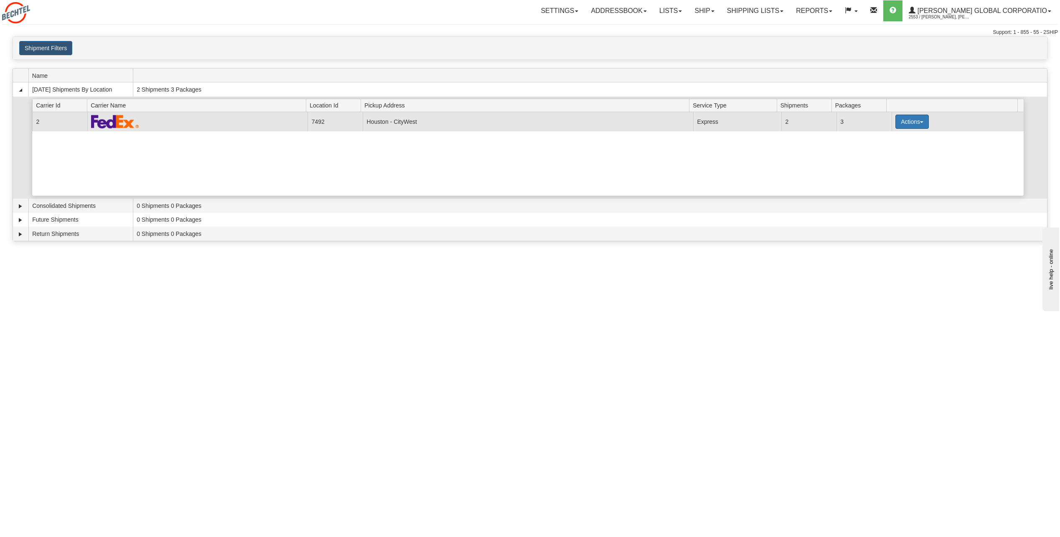
click at [919, 120] on button "Actions" at bounding box center [911, 121] width 33 height 14
click at [887, 137] on span "Details" at bounding box center [881, 137] width 23 height 6
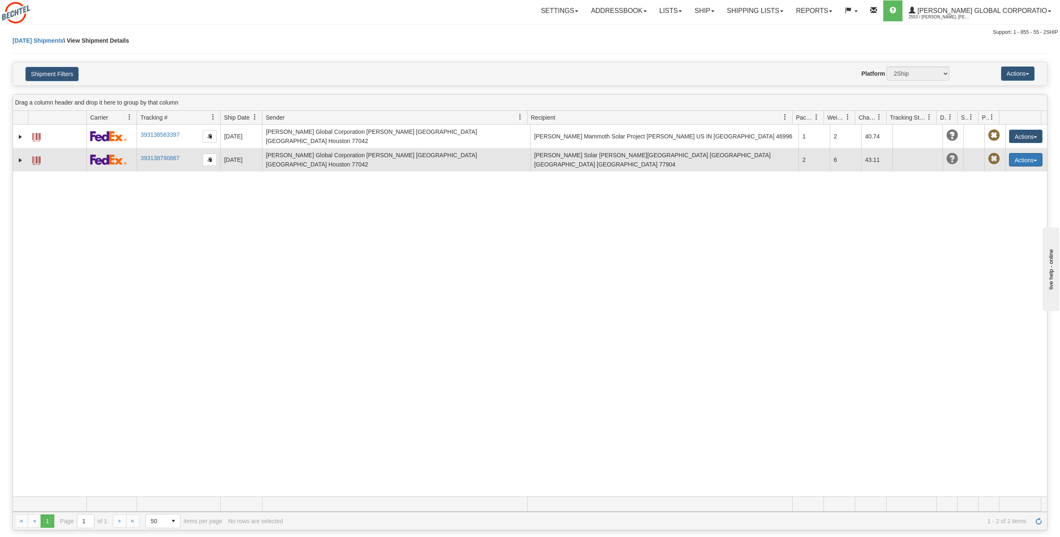
click at [1034, 160] on span "button" at bounding box center [1035, 161] width 3 height 2
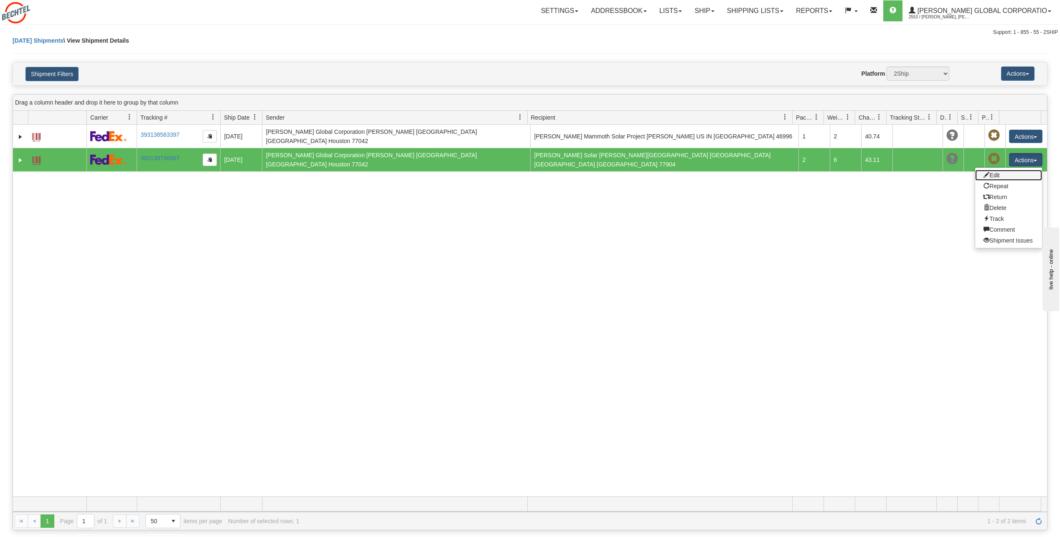
click at [991, 170] on link "Edit" at bounding box center [1008, 175] width 67 height 11
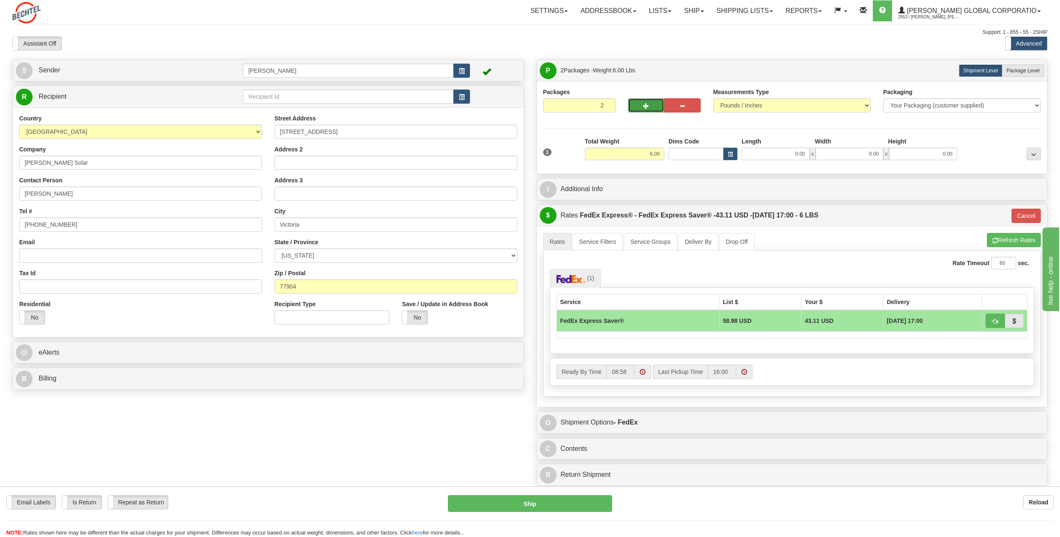
click at [644, 107] on span "button" at bounding box center [646, 105] width 6 height 5
type input "3"
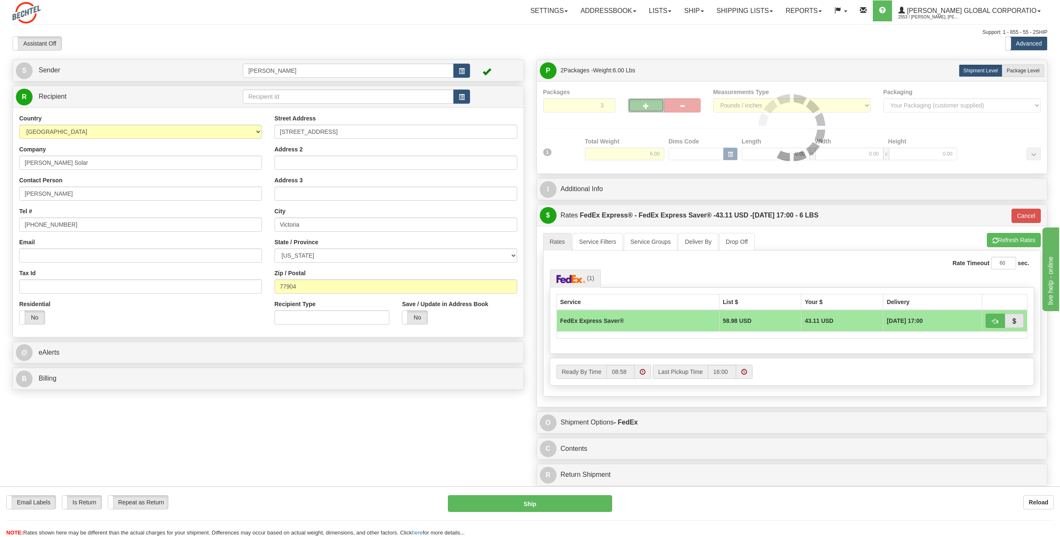
type input "20"
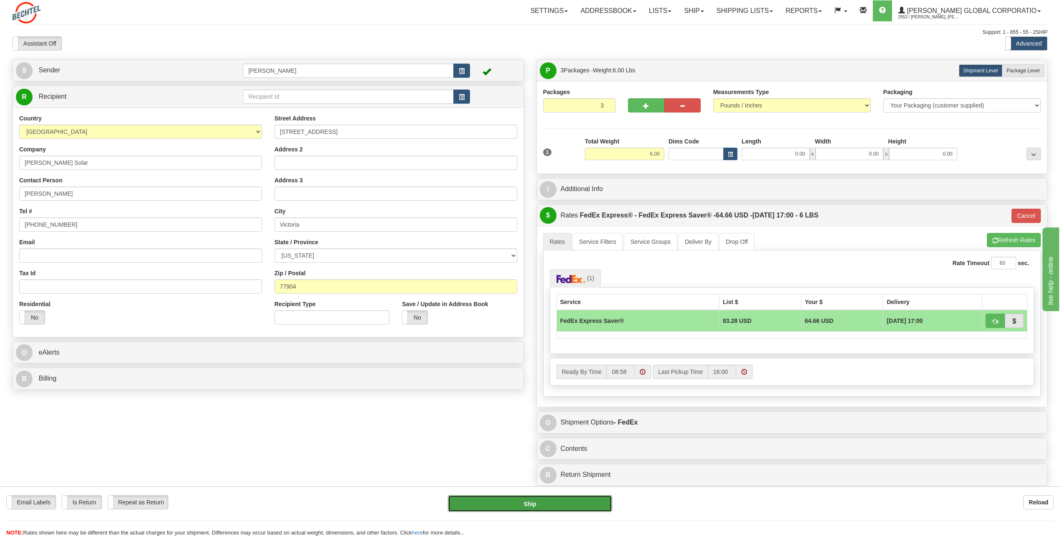
click at [548, 503] on button "Ship" at bounding box center [530, 503] width 164 height 17
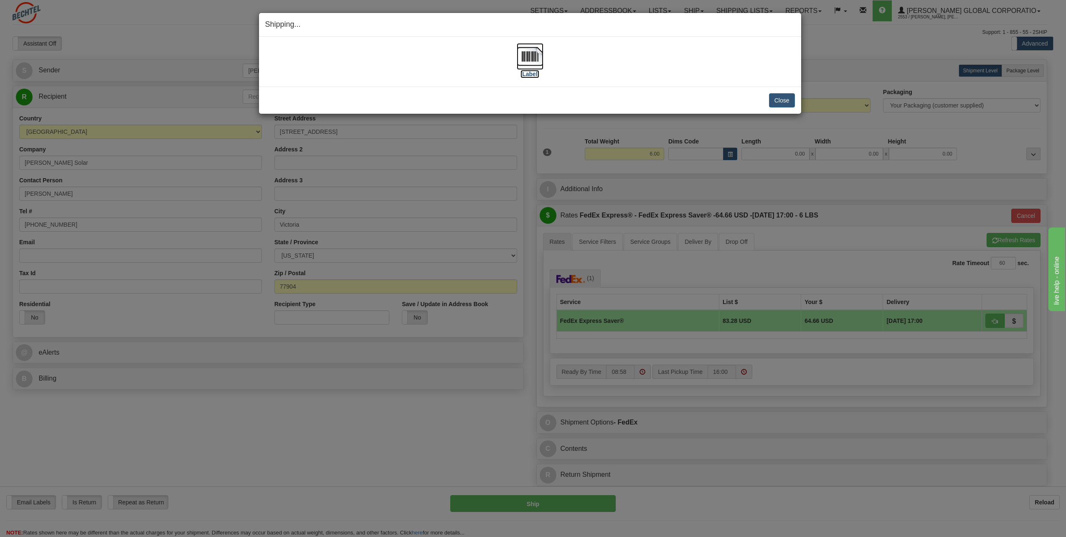
click at [527, 51] on img at bounding box center [530, 56] width 27 height 27
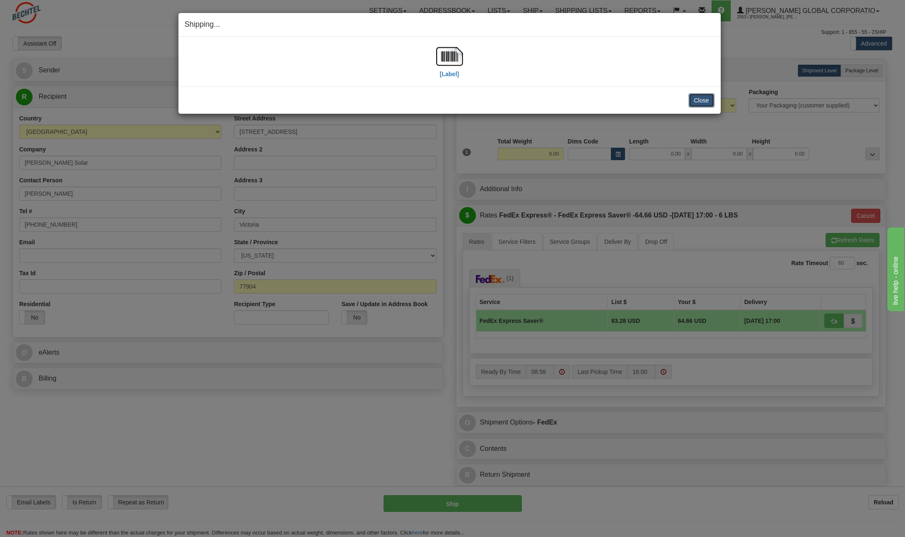
click at [705, 102] on button "Close" at bounding box center [702, 100] width 26 height 14
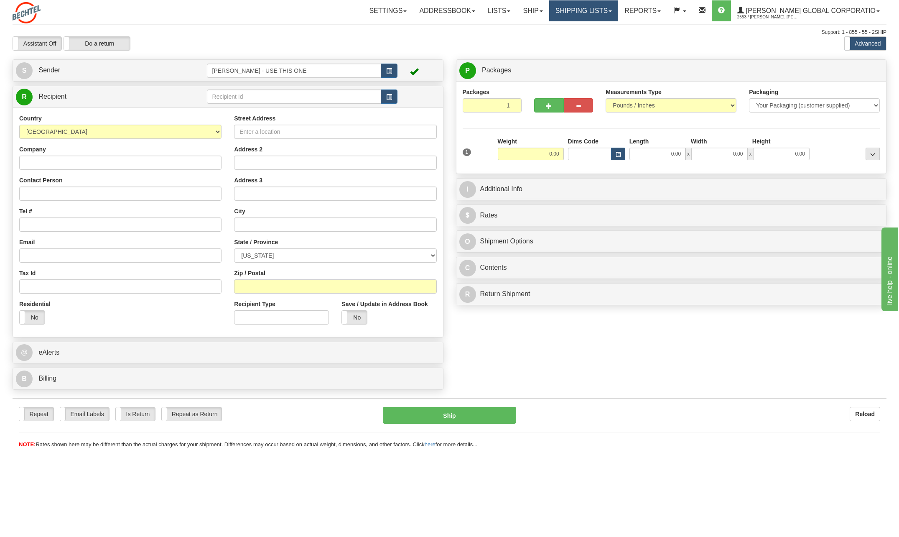
click at [612, 12] on link "Shipping lists" at bounding box center [583, 10] width 69 height 21
click at [593, 30] on span "Current Shipments" at bounding box center [568, 29] width 49 height 7
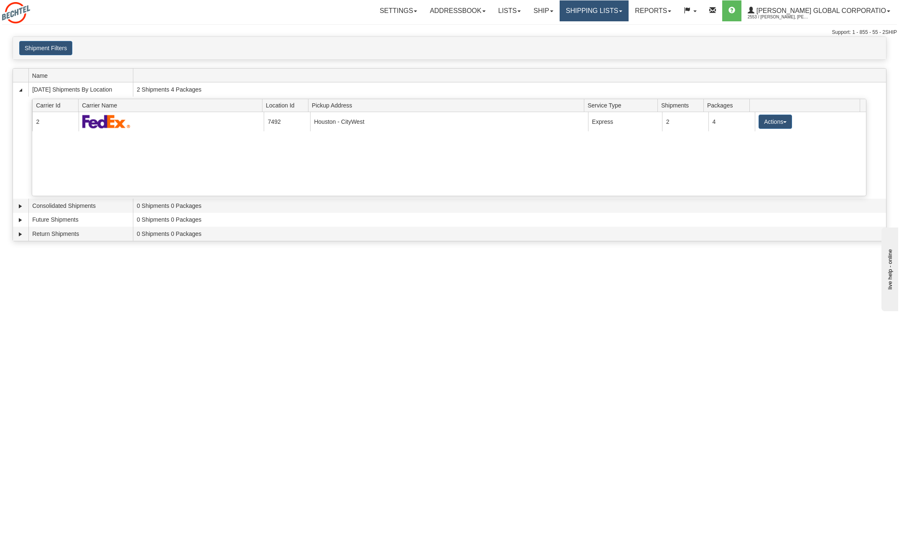
click at [628, 10] on link "Shipping lists" at bounding box center [593, 10] width 69 height 21
click at [618, 39] on span "Search Shipment History" at bounding box center [587, 40] width 65 height 7
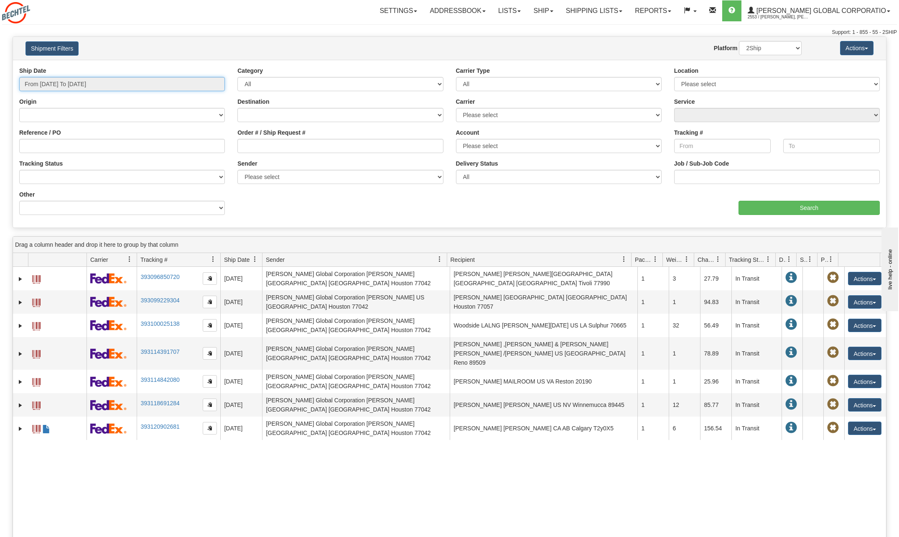
click at [206, 82] on input "From [DATE] To [DATE]" at bounding box center [122, 84] width 206 height 14
type input "[DATE]"
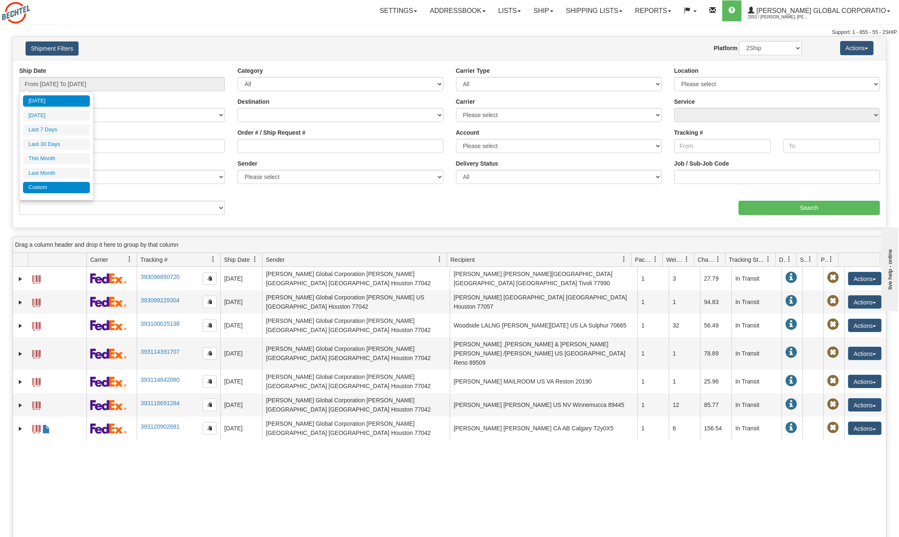
click at [35, 190] on li "Custom" at bounding box center [56, 187] width 67 height 11
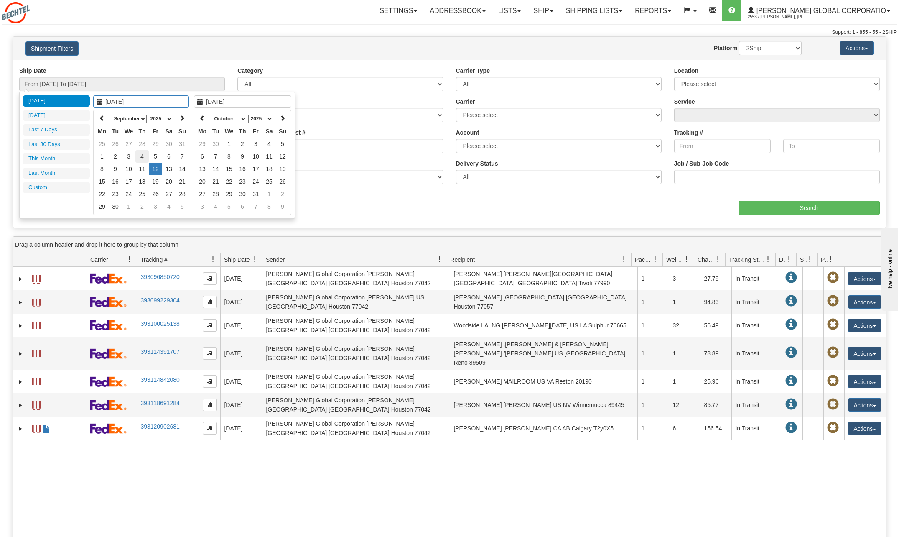
type input "[DATE]"
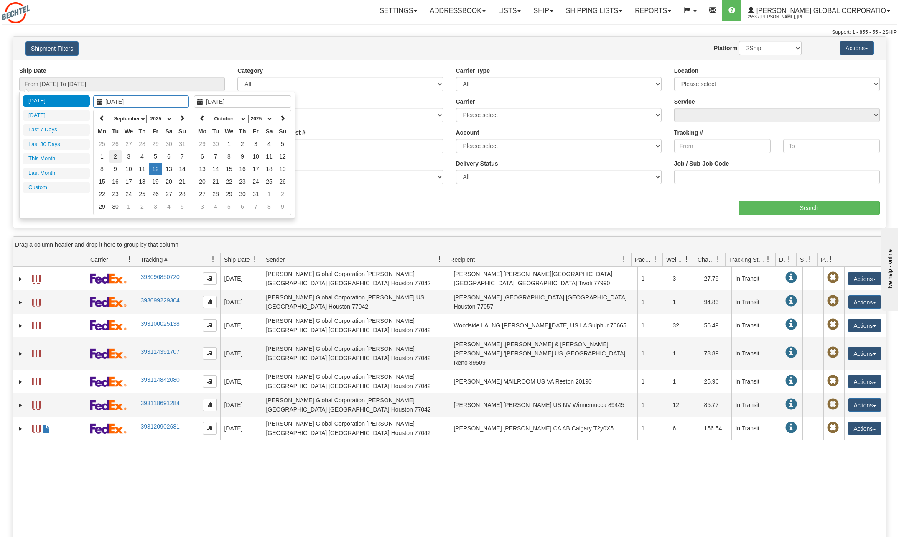
click at [114, 155] on td "2" at bounding box center [115, 156] width 13 height 13
type input "[DATE]"
click at [168, 157] on td "6" at bounding box center [168, 156] width 13 height 13
type input "From [DATE] To [DATE]"
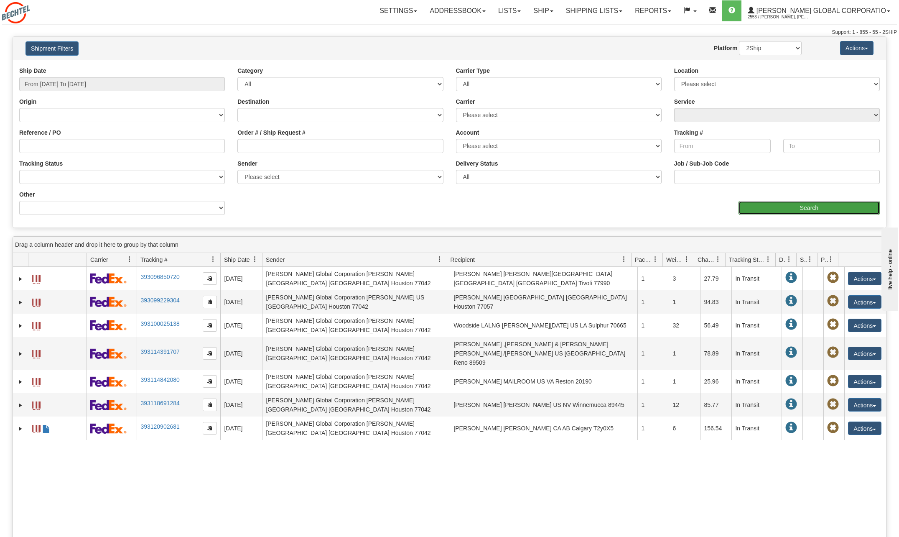
click at [818, 205] on input "Search" at bounding box center [808, 208] width 141 height 14
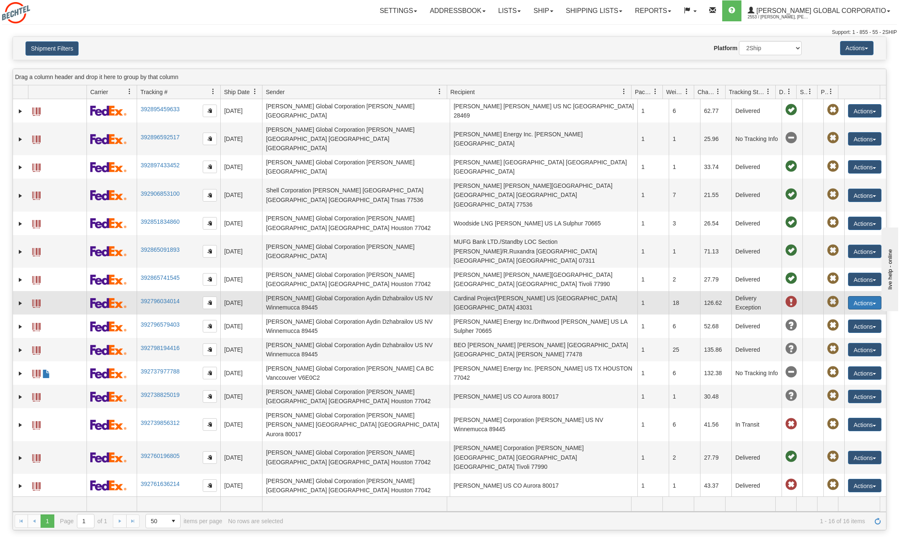
click at [868, 296] on button "Actions" at bounding box center [864, 302] width 33 height 13
click at [850, 356] on link "Shipment Issues" at bounding box center [847, 361] width 67 height 11
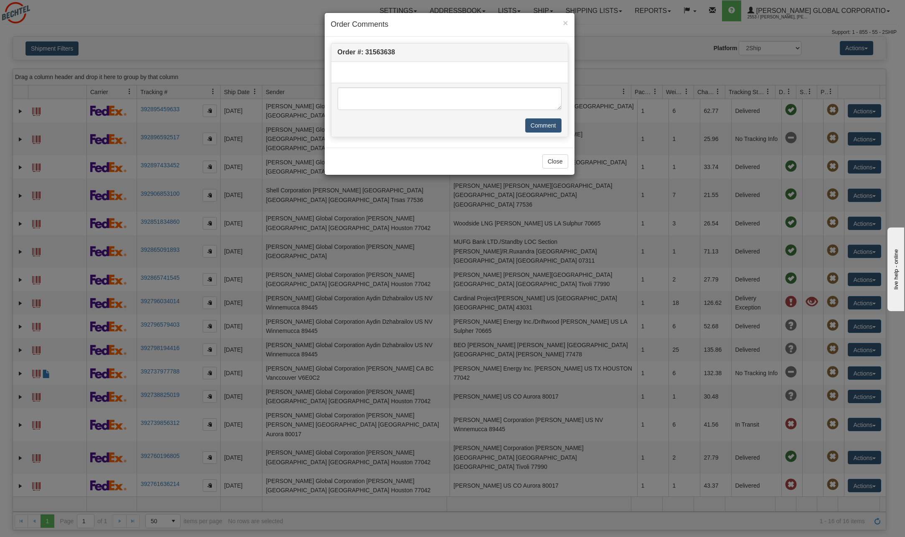
click at [364, 70] on div at bounding box center [449, 68] width 236 height 13
click at [363, 99] on textarea at bounding box center [450, 98] width 224 height 23
